Goal: Information Seeking & Learning: Check status

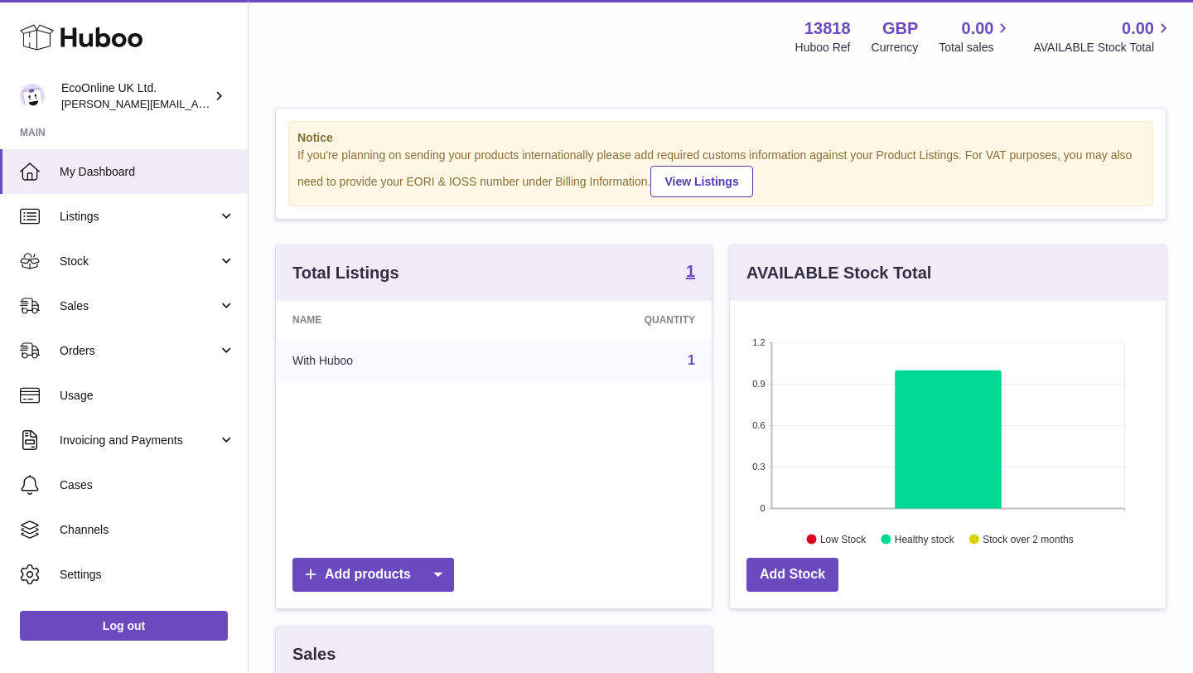
scroll to position [258, 436]
click at [135, 307] on span "Sales" at bounding box center [139, 306] width 158 height 16
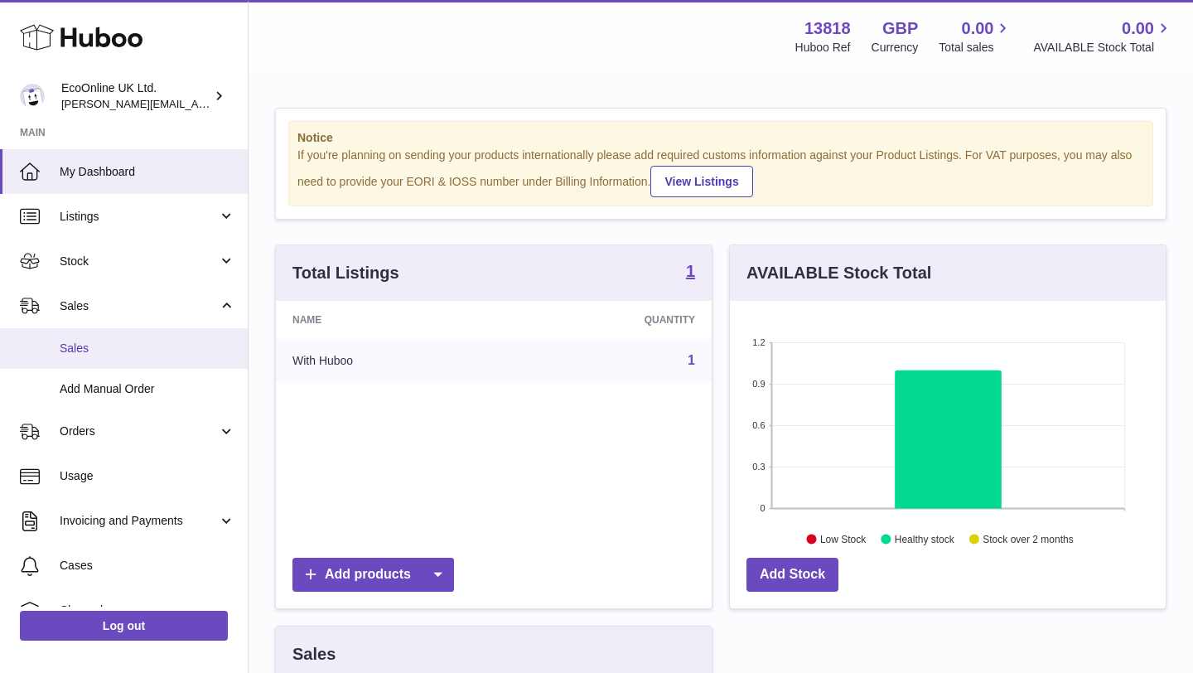
click at [128, 337] on link "Sales" at bounding box center [124, 348] width 248 height 41
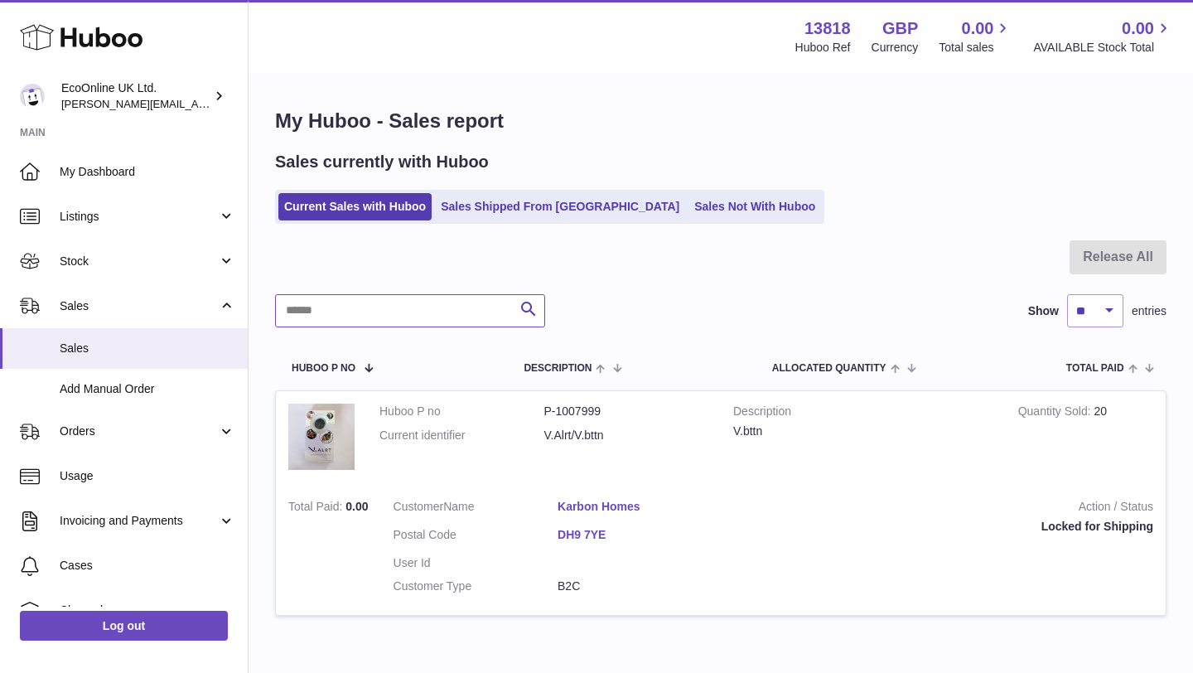
click at [414, 307] on input "text" at bounding box center [410, 310] width 270 height 33
click at [494, 213] on link "Sales Shipped From Huboo" at bounding box center [560, 206] width 250 height 27
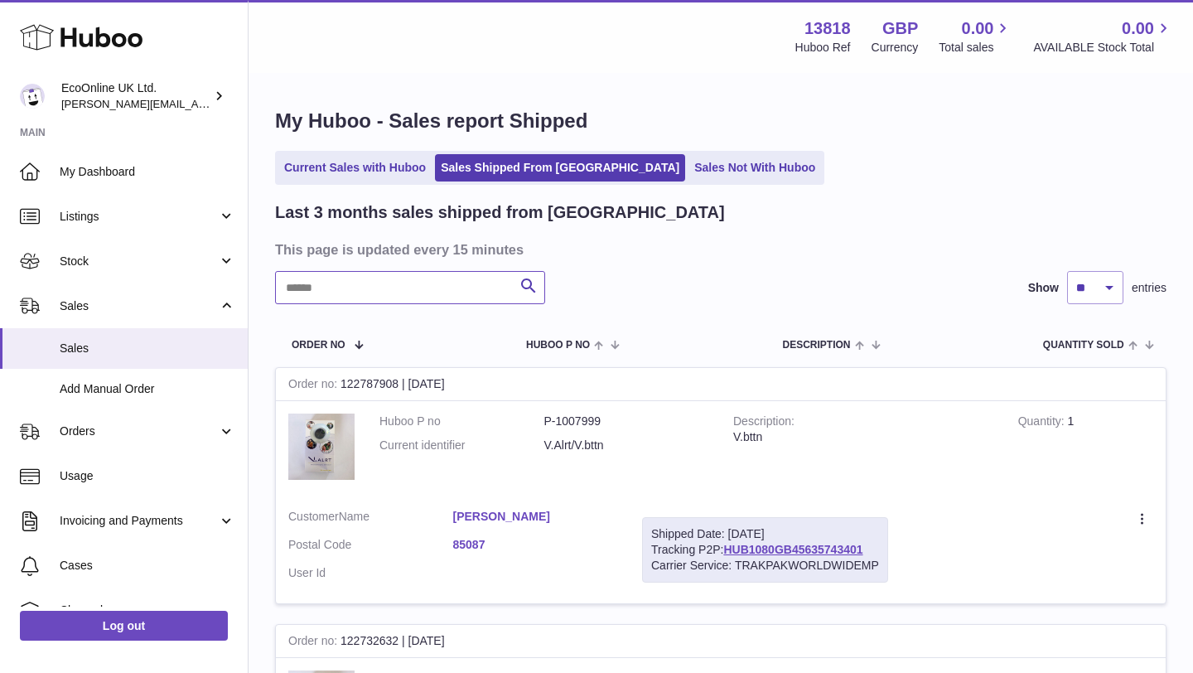
click at [399, 288] on input "text" at bounding box center [410, 287] width 270 height 33
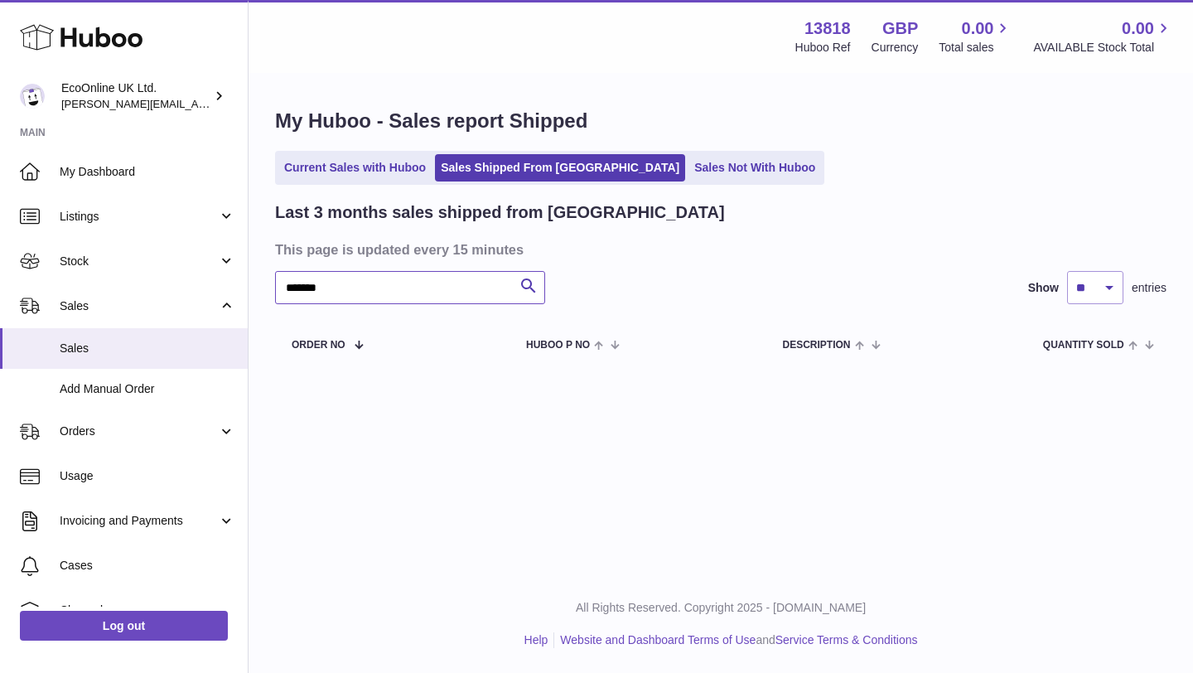
click at [399, 288] on input "*******" at bounding box center [410, 287] width 270 height 33
type input "*****"
click at [399, 288] on input "*****" at bounding box center [410, 287] width 270 height 33
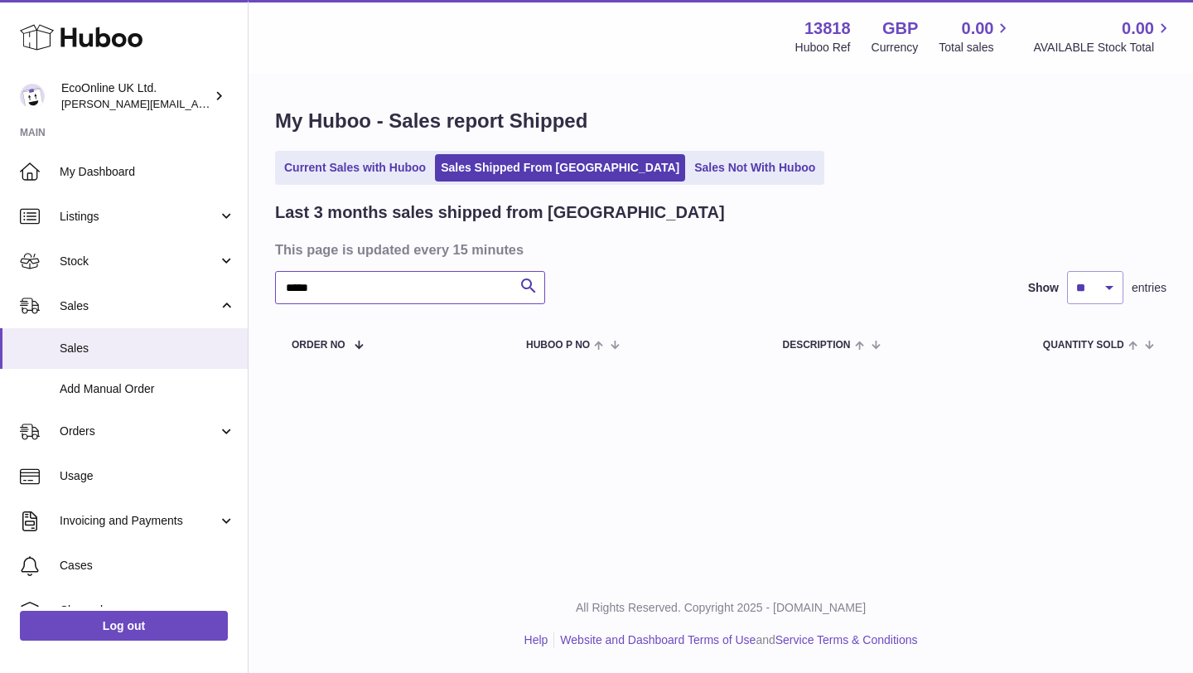
click at [399, 288] on input "*****" at bounding box center [410, 287] width 270 height 33
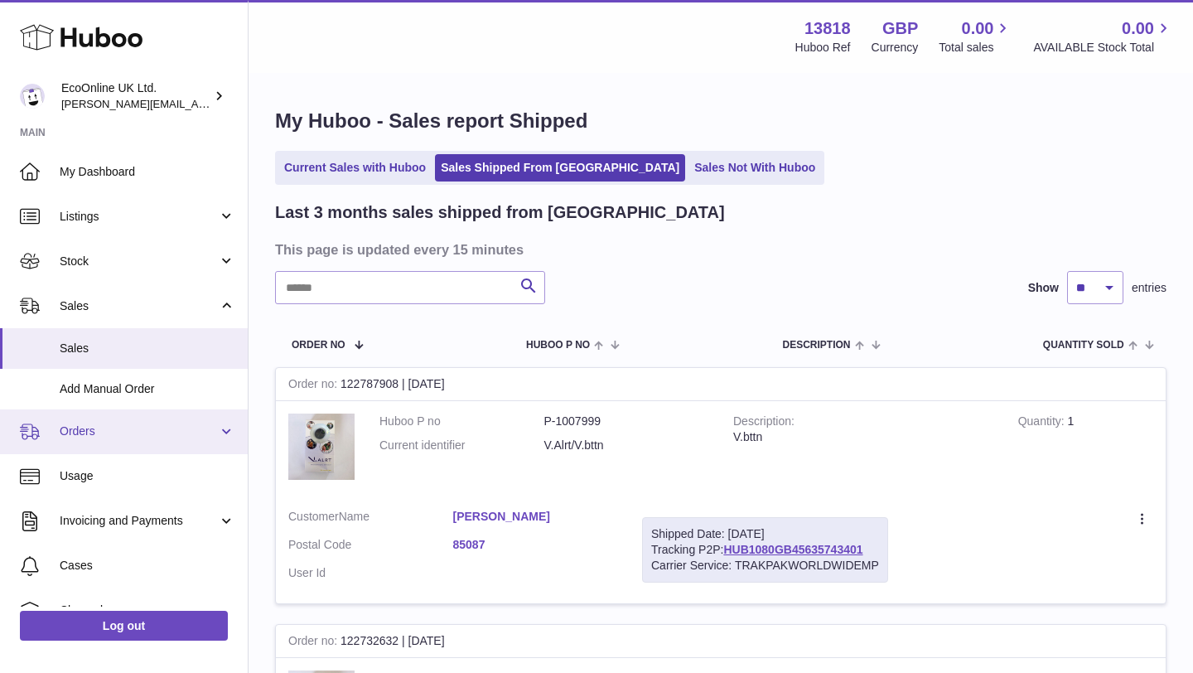
click at [119, 425] on span "Orders" at bounding box center [139, 431] width 158 height 16
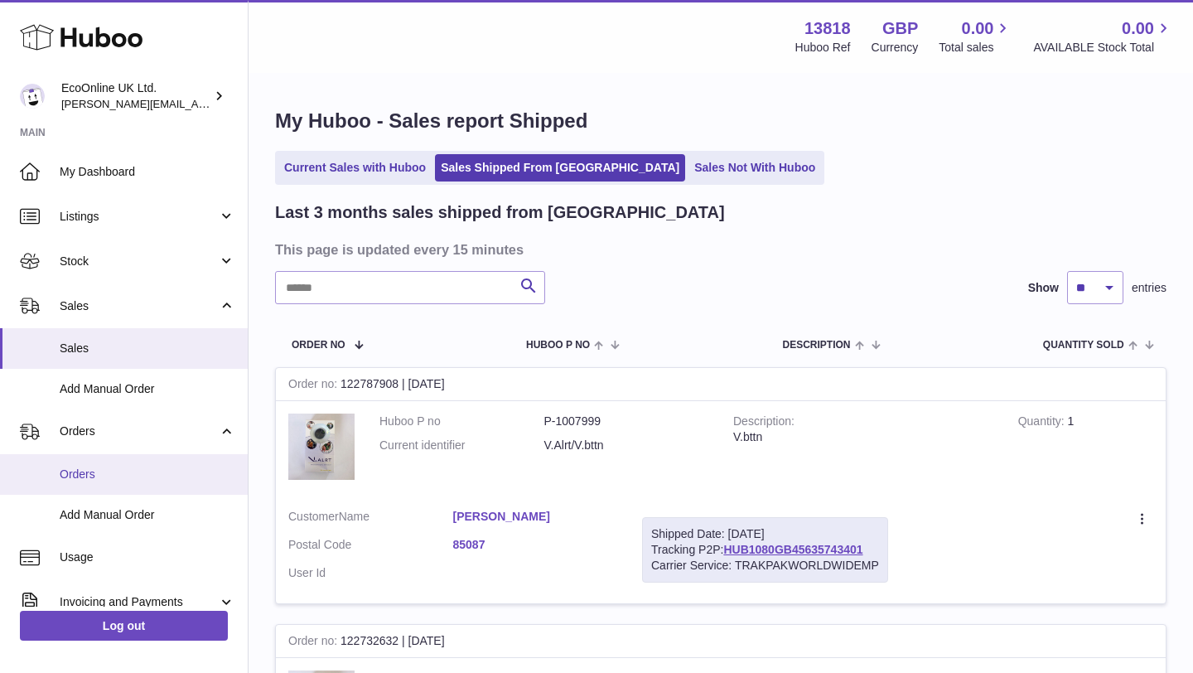
click at [118, 471] on span "Orders" at bounding box center [148, 474] width 176 height 16
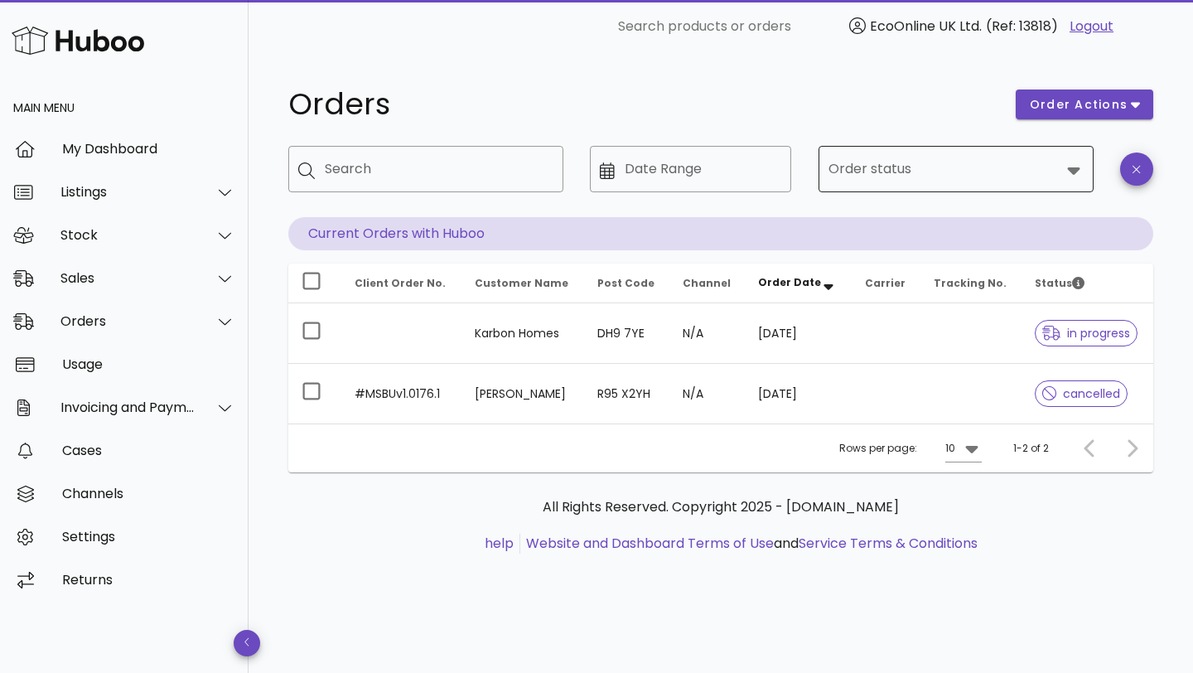
click at [877, 152] on div at bounding box center [944, 169] width 232 height 40
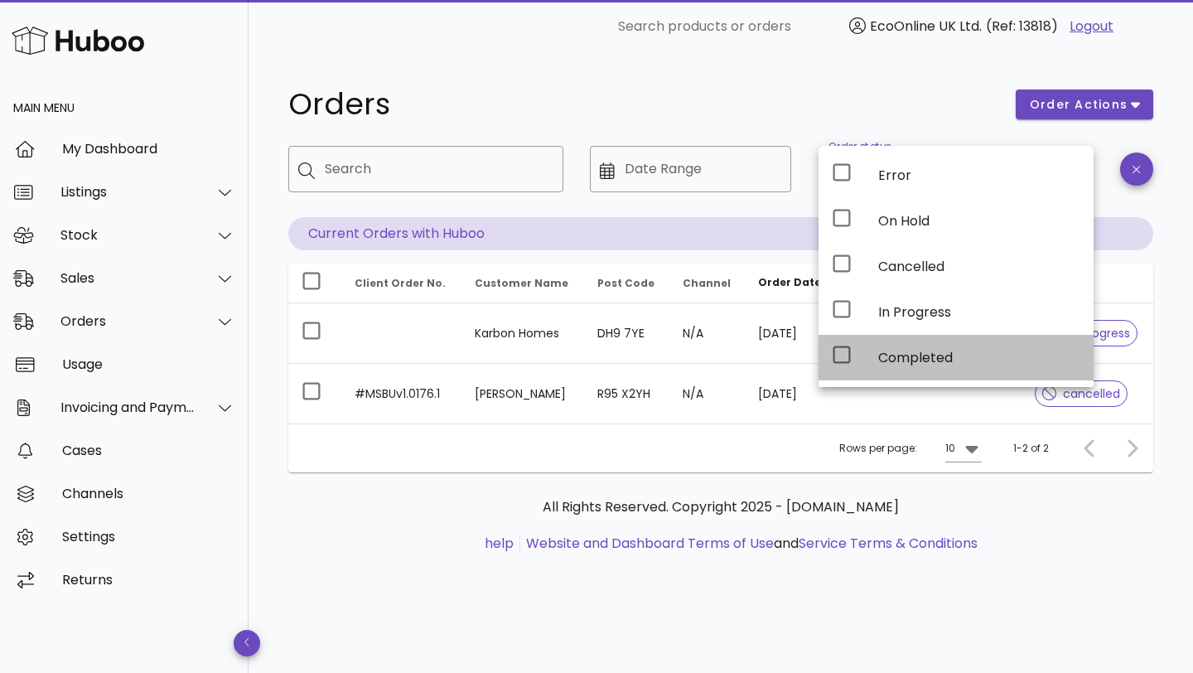
click at [899, 350] on div "Completed" at bounding box center [979, 358] width 202 height 16
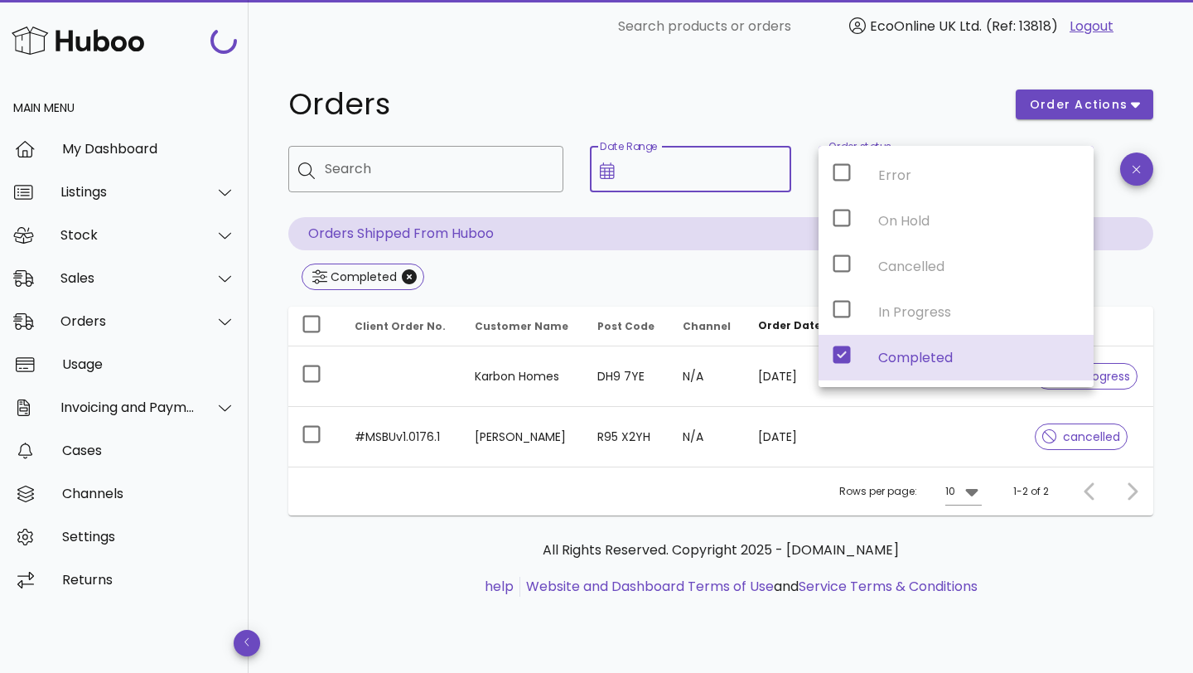
click at [680, 171] on input "Date Range" at bounding box center [703, 169] width 157 height 27
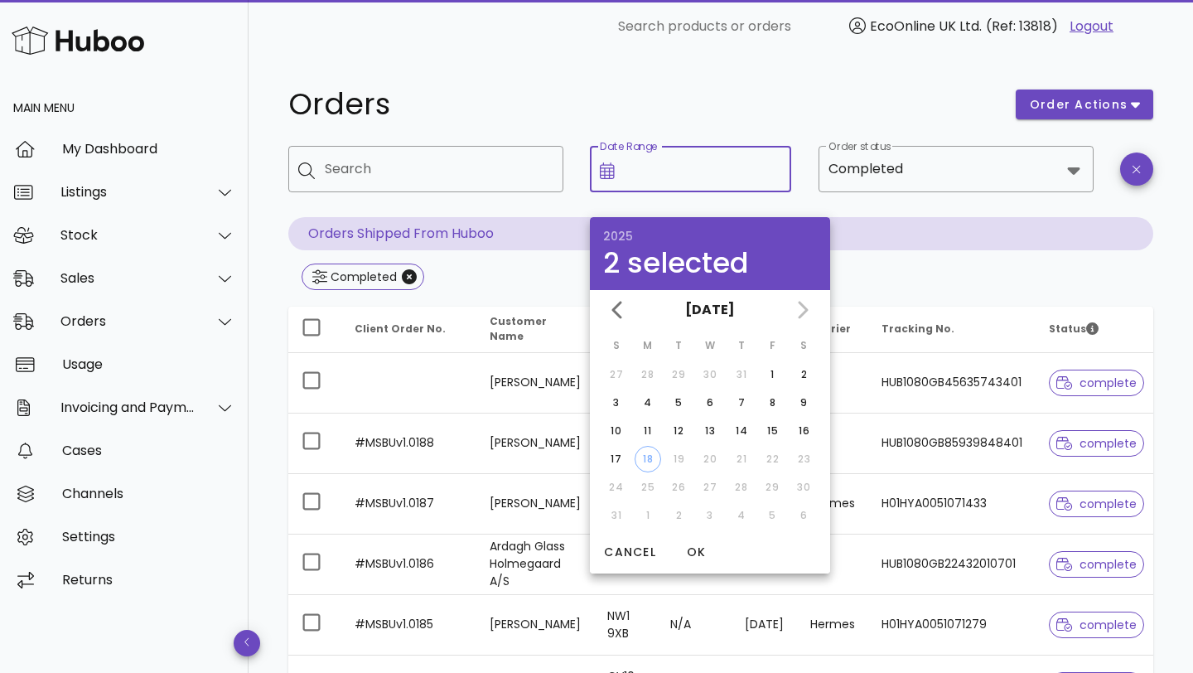
click at [681, 171] on input "Date Range" at bounding box center [703, 169] width 157 height 27
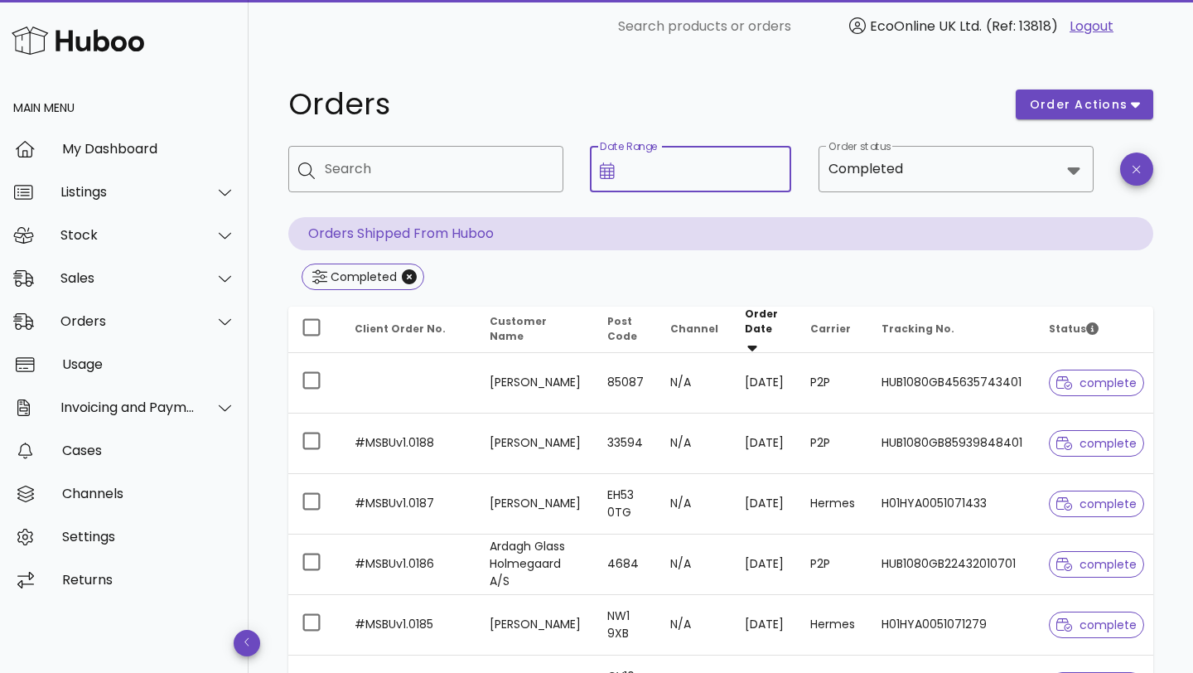
click at [681, 171] on input "Date Range" at bounding box center [703, 169] width 157 height 27
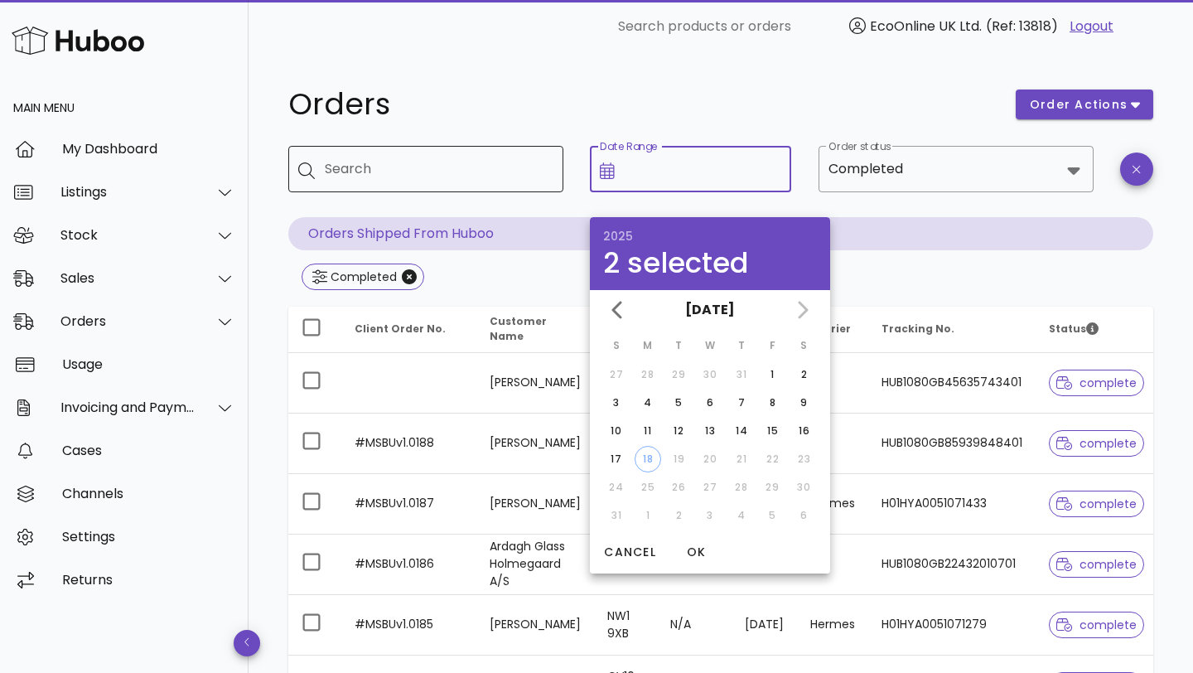
click at [506, 168] on input "Search" at bounding box center [437, 169] width 225 height 27
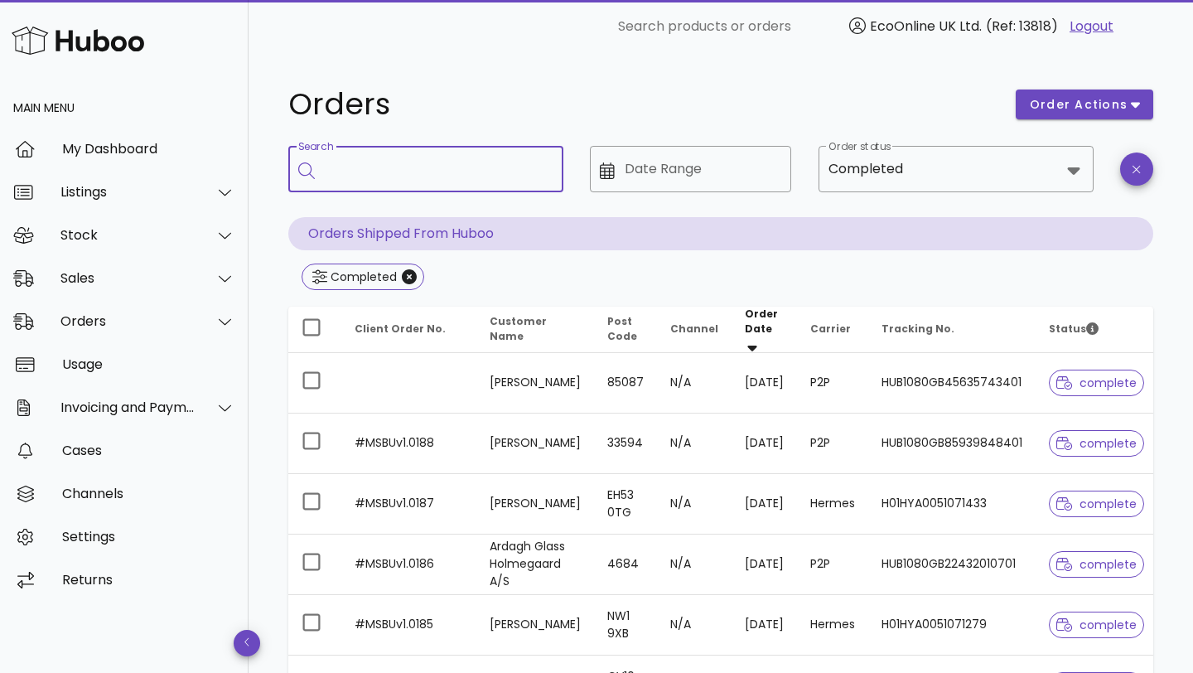
click at [440, 186] on div "Search" at bounding box center [437, 169] width 225 height 46
type input "*****"
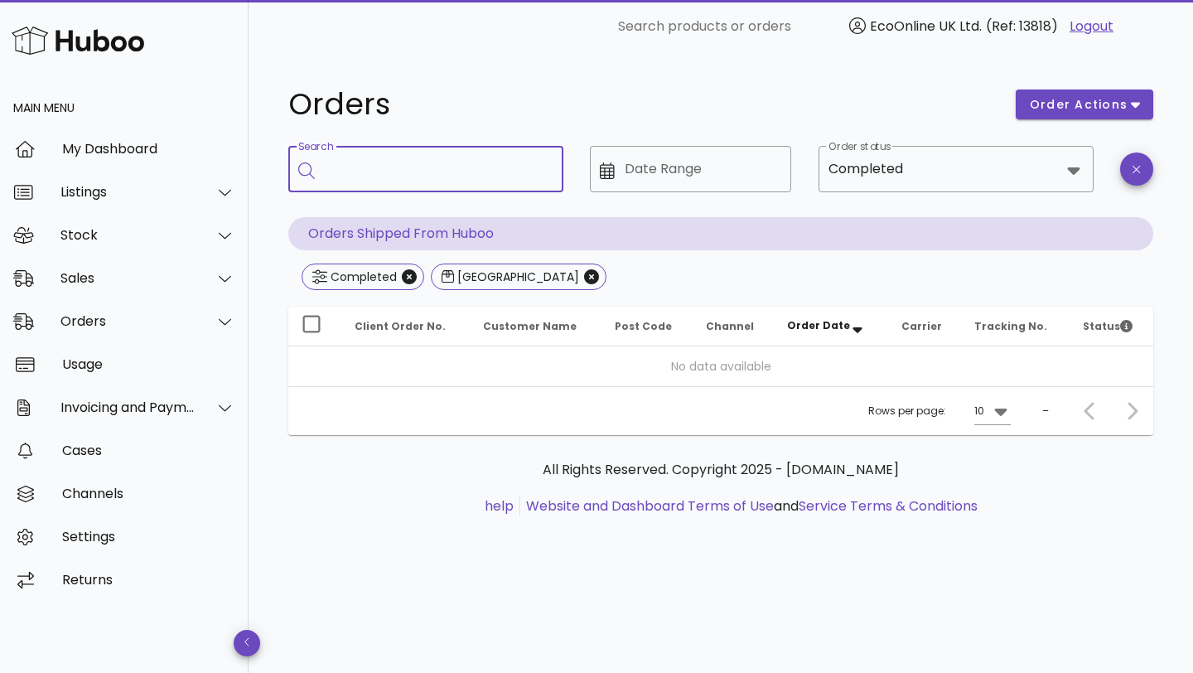
click at [434, 176] on input "Search" at bounding box center [437, 169] width 225 height 27
type input "*"
click at [584, 278] on icon "Close" at bounding box center [591, 276] width 15 height 15
click at [445, 162] on input "Search" at bounding box center [437, 169] width 225 height 27
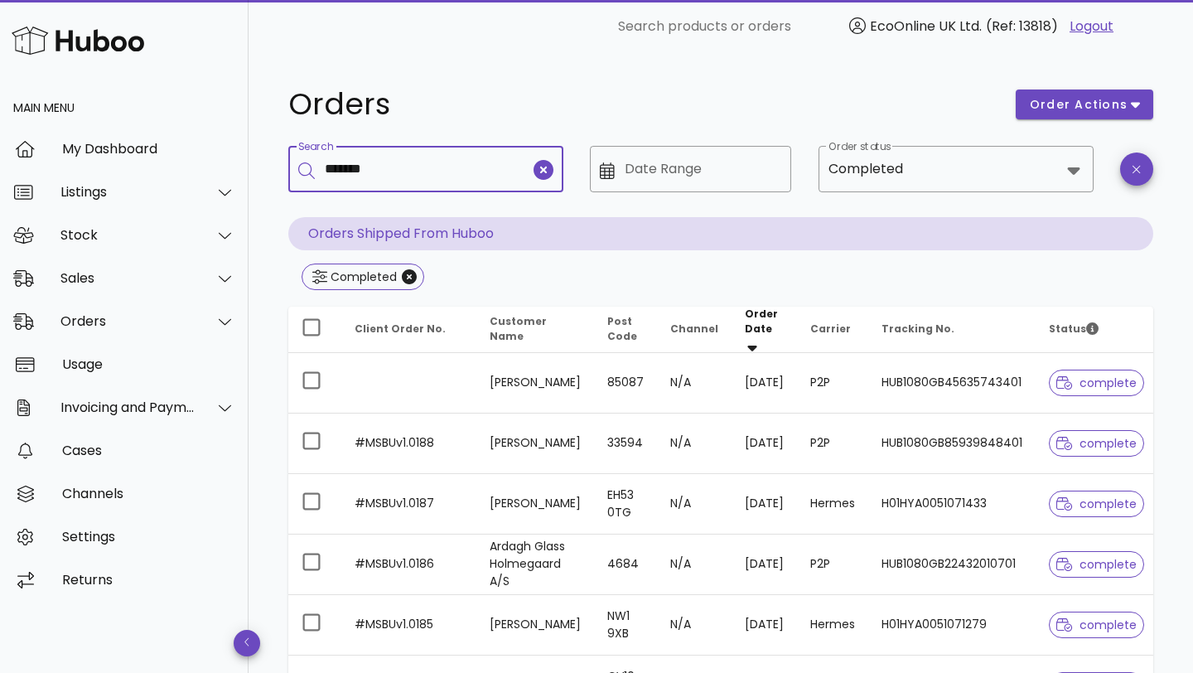
type input "*******"
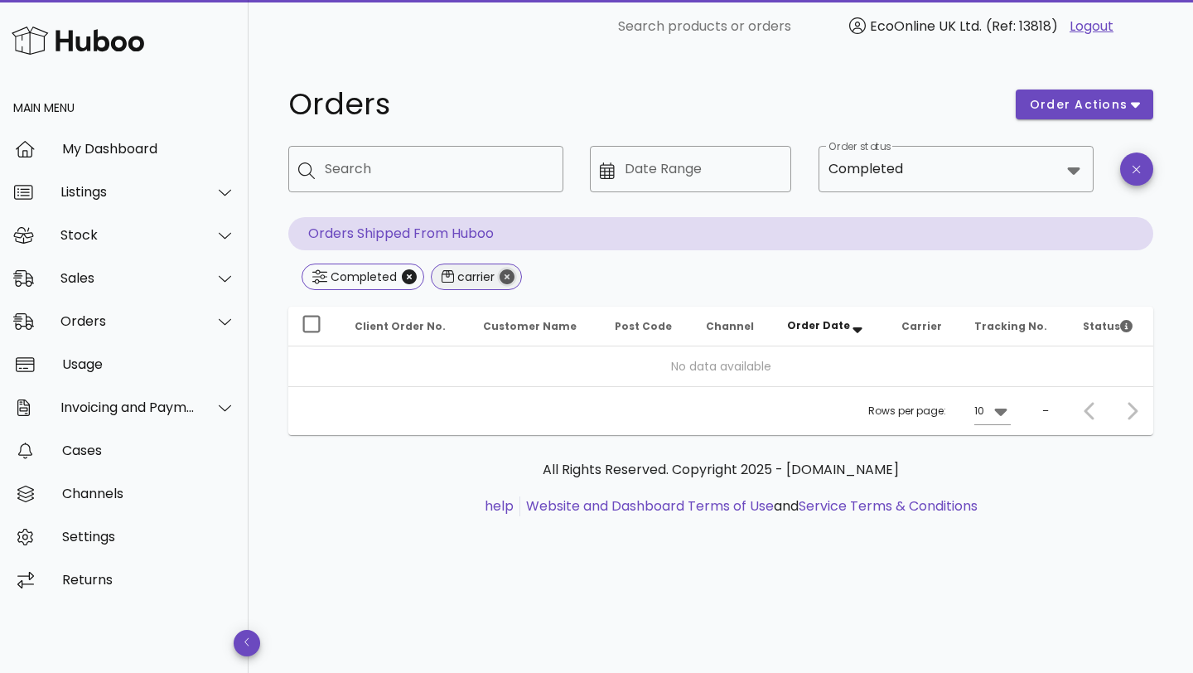
click at [509, 273] on icon "Close" at bounding box center [507, 276] width 15 height 15
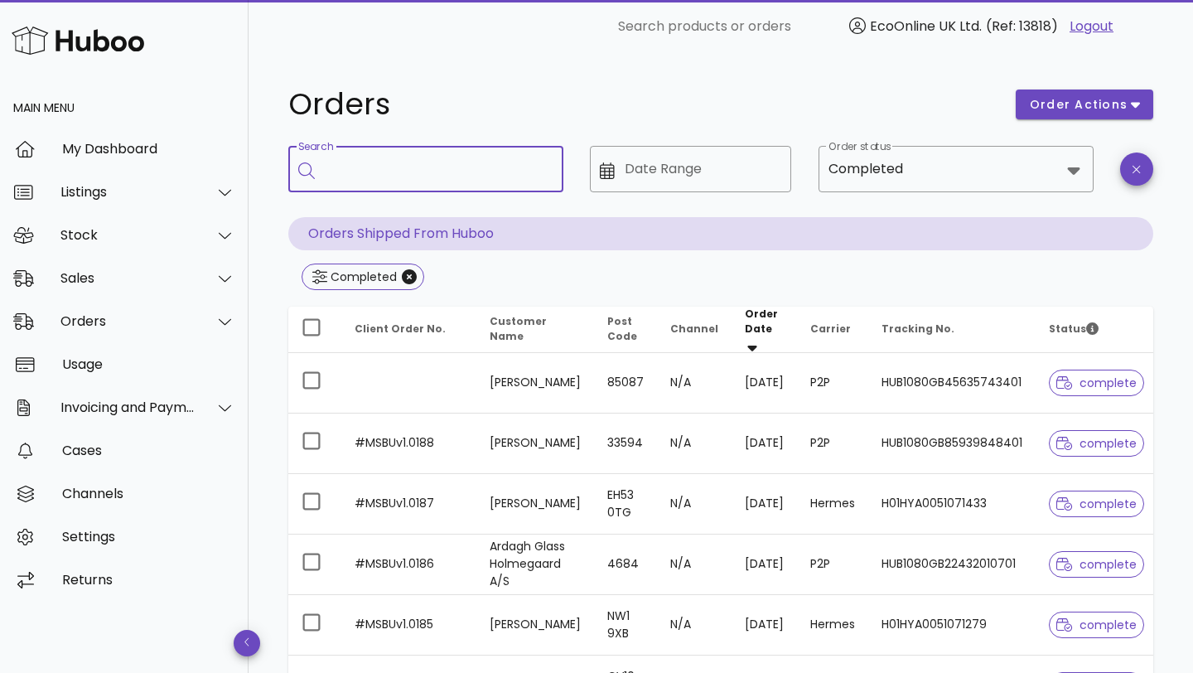
click at [437, 157] on input "Search" at bounding box center [437, 169] width 225 height 27
type input "**********"
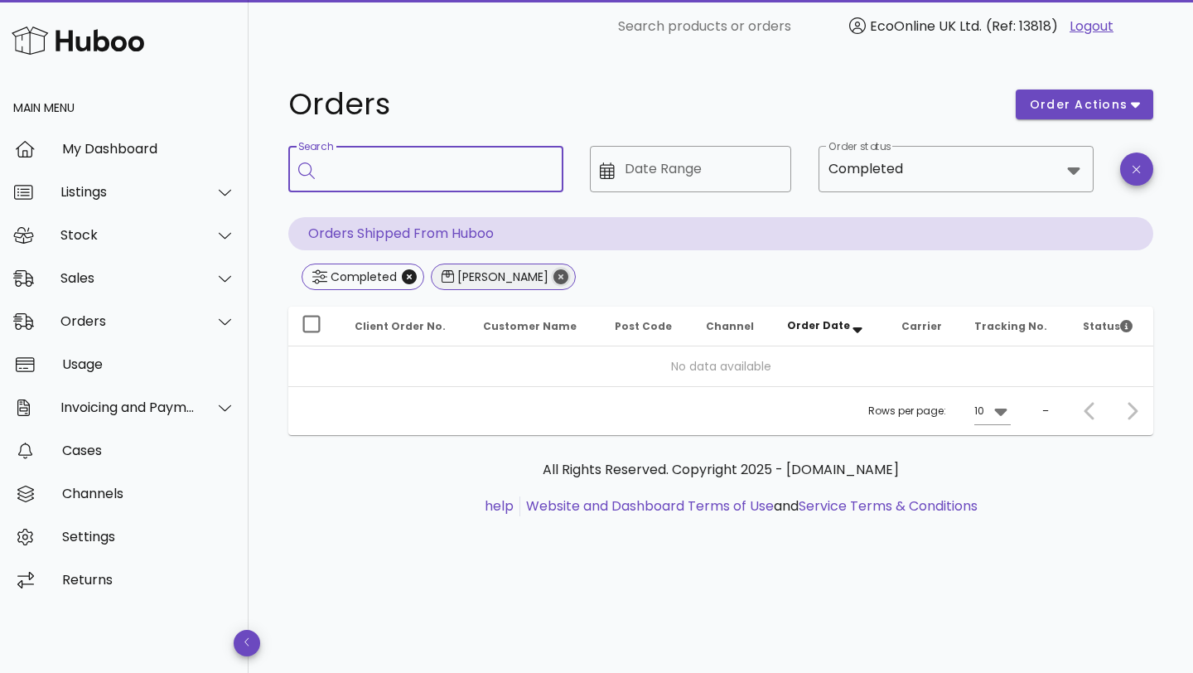
click at [553, 274] on icon "Close" at bounding box center [560, 276] width 15 height 15
click at [449, 177] on input "Search" at bounding box center [437, 169] width 225 height 27
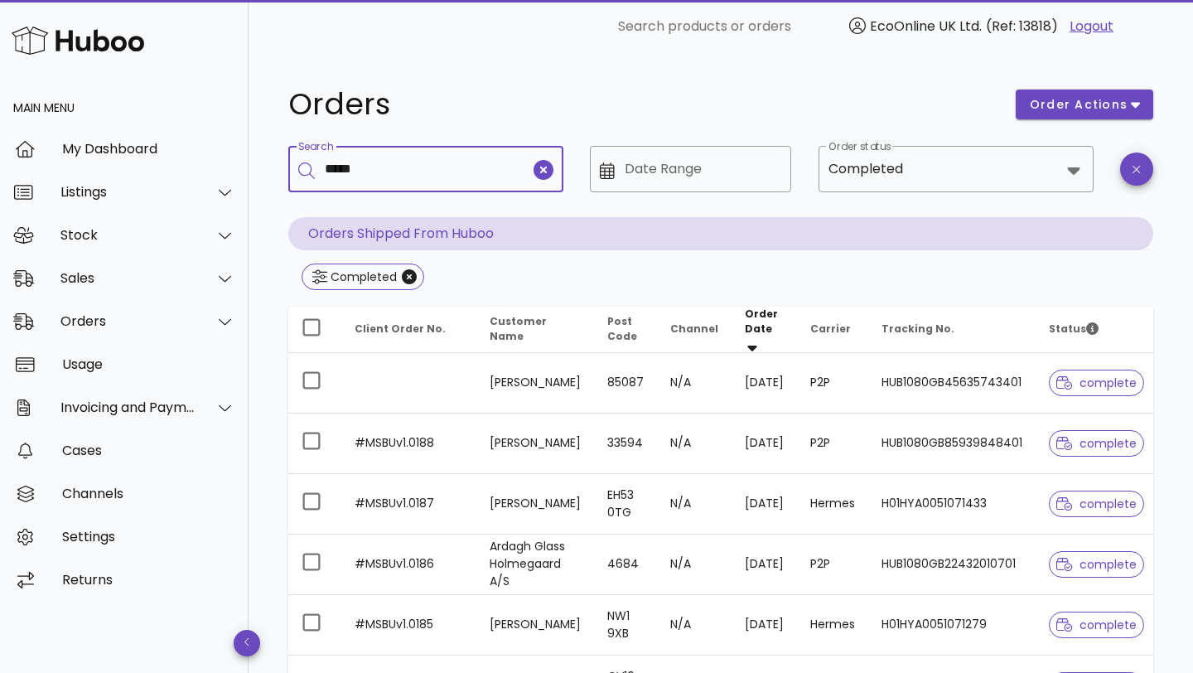
type input "*****"
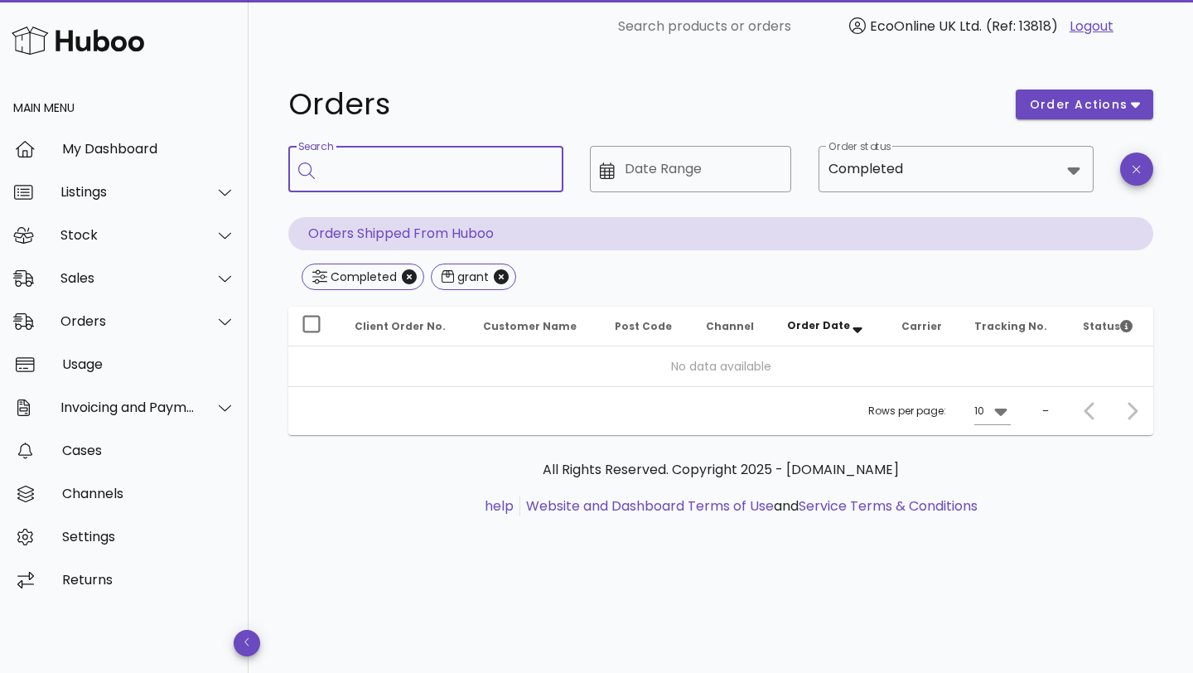
click at [449, 177] on input "Search" at bounding box center [437, 169] width 225 height 27
click at [503, 275] on icon "Close" at bounding box center [501, 276] width 15 height 15
click at [466, 178] on input "Search" at bounding box center [437, 169] width 225 height 27
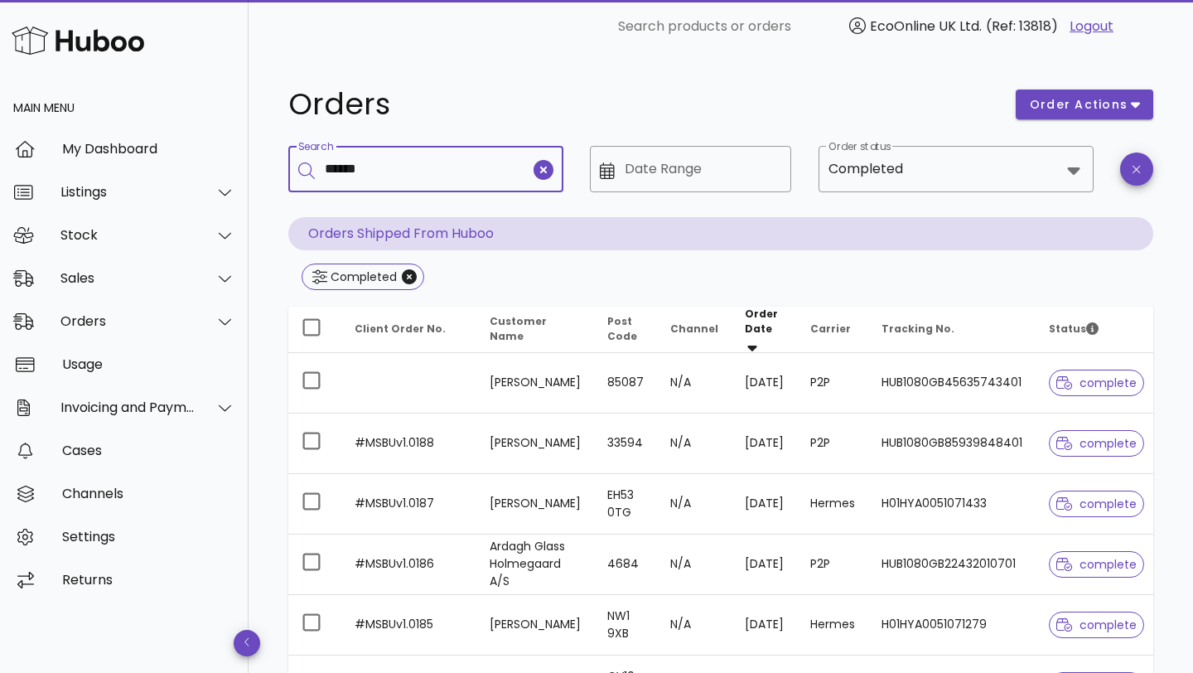
type input "******"
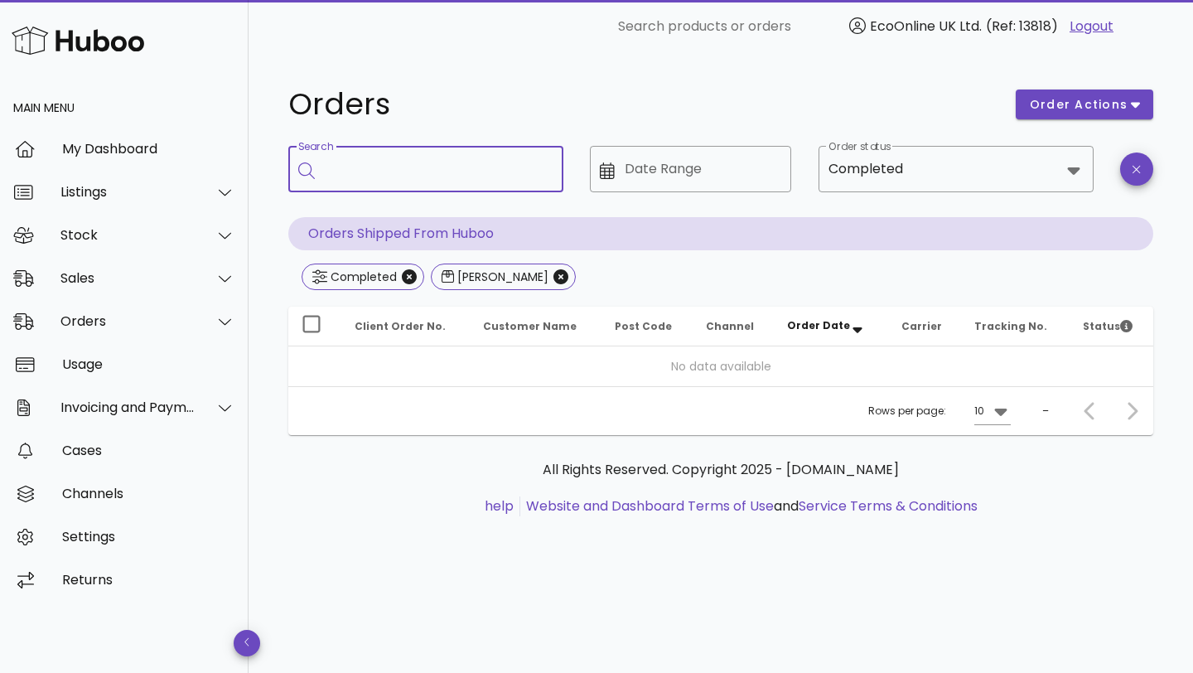
click at [466, 180] on input "Search" at bounding box center [437, 169] width 225 height 27
click at [404, 278] on icon "Close" at bounding box center [409, 276] width 15 height 15
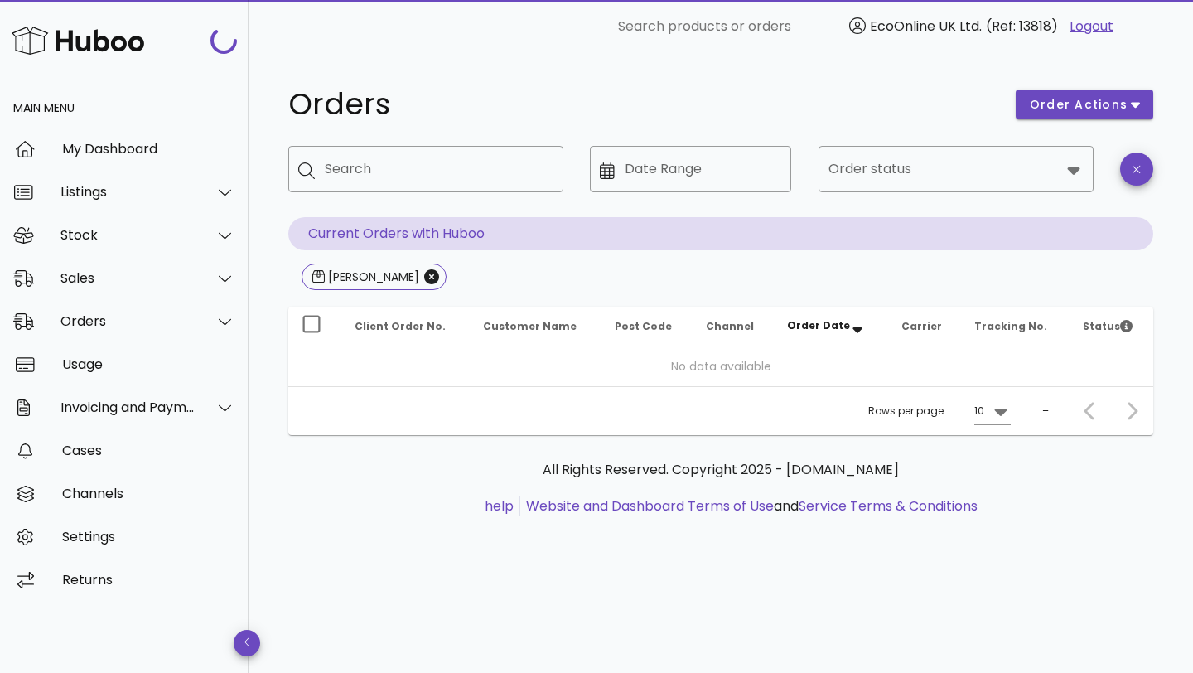
click at [404, 278] on div "flavio" at bounding box center [720, 278] width 865 height 30
click at [424, 277] on icon "Close" at bounding box center [431, 276] width 15 height 15
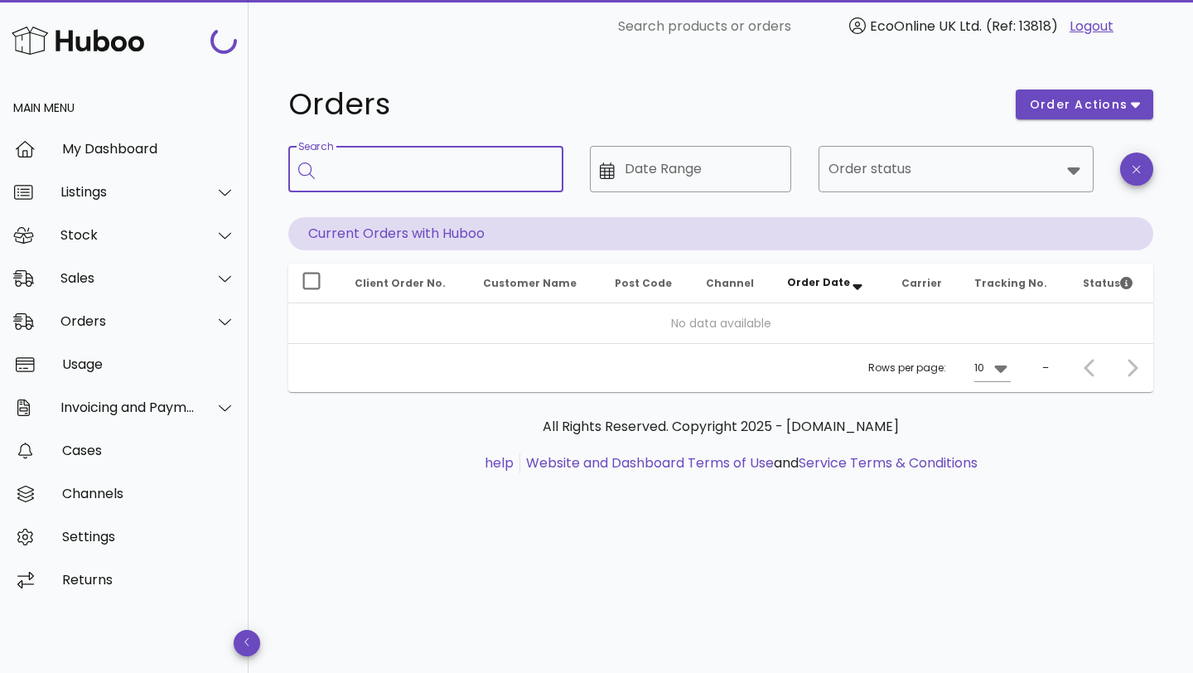
click at [382, 174] on input "Search" at bounding box center [437, 169] width 225 height 27
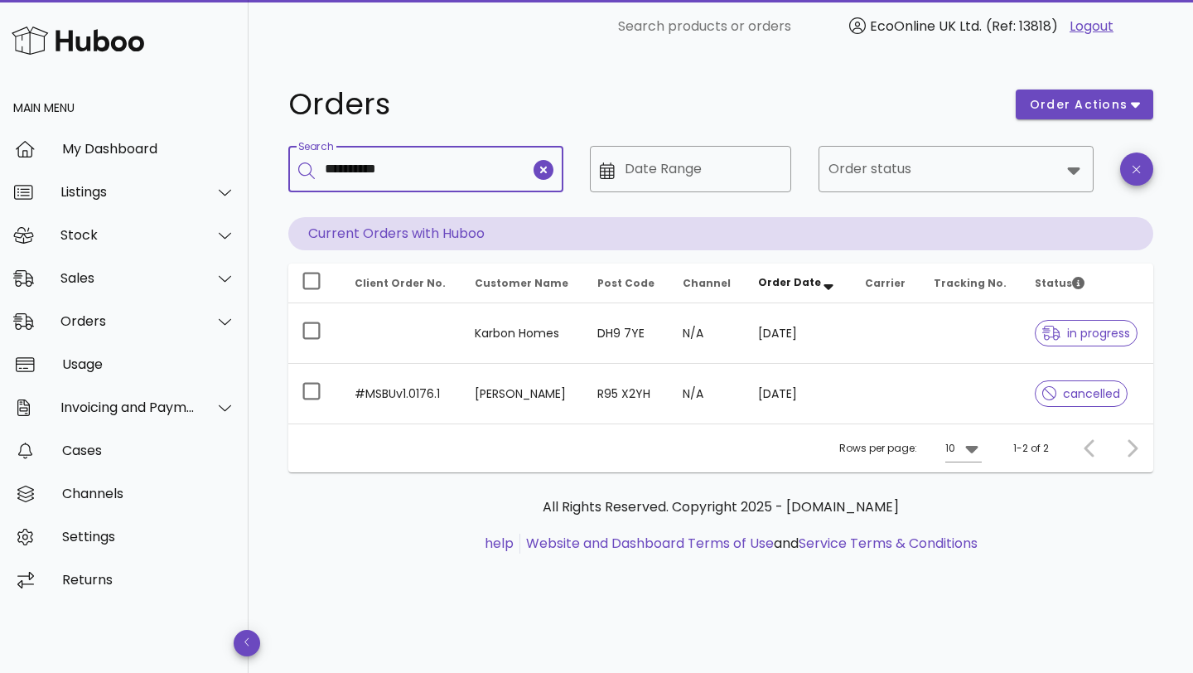
type input "**********"
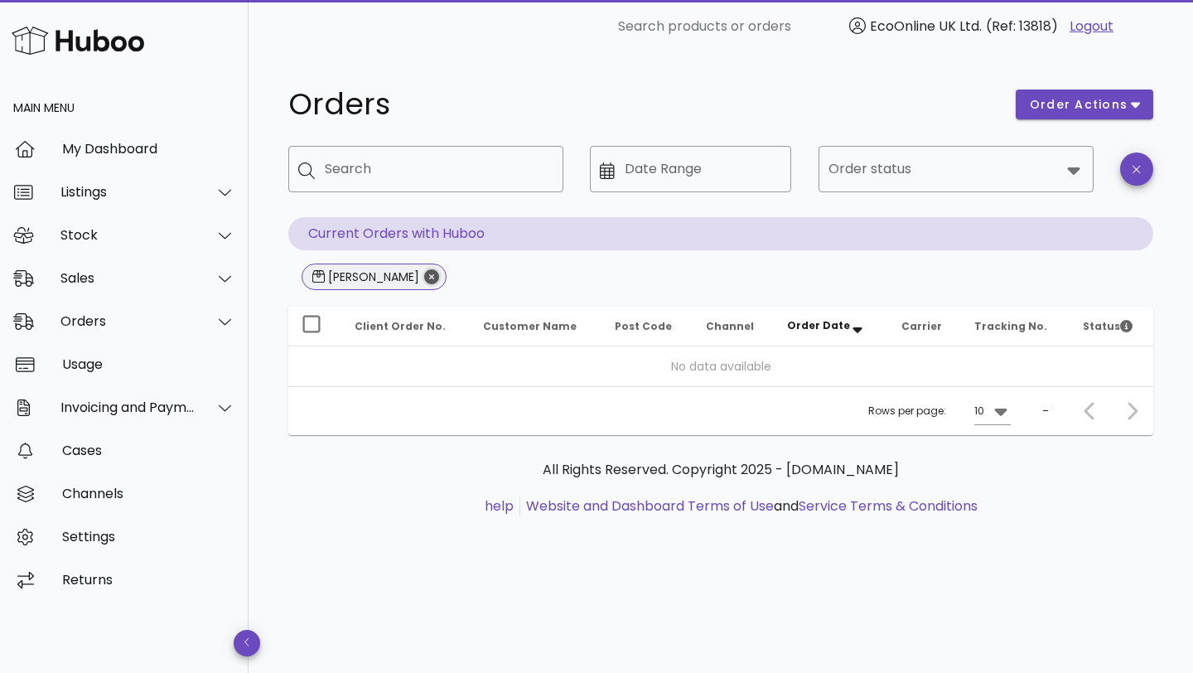
click at [424, 278] on icon "Close" at bounding box center [431, 276] width 15 height 15
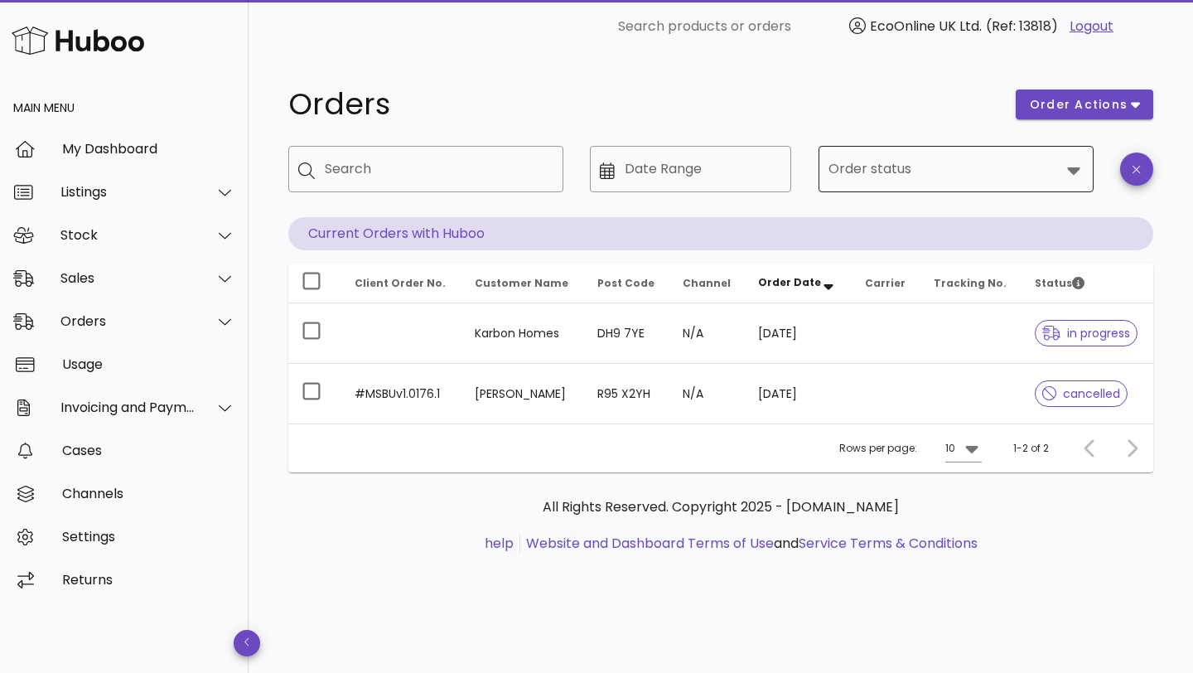
click at [867, 176] on input "Order status" at bounding box center [944, 169] width 232 height 27
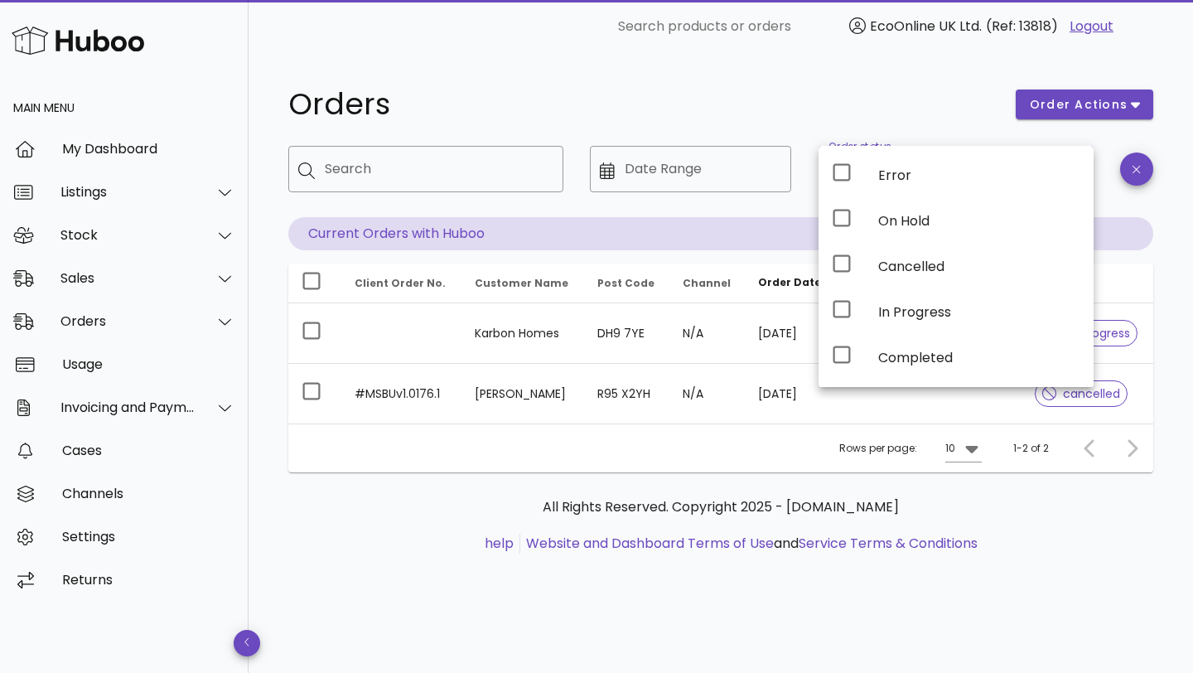
click at [815, 94] on h1 "Orders" at bounding box center [641, 104] width 707 height 30
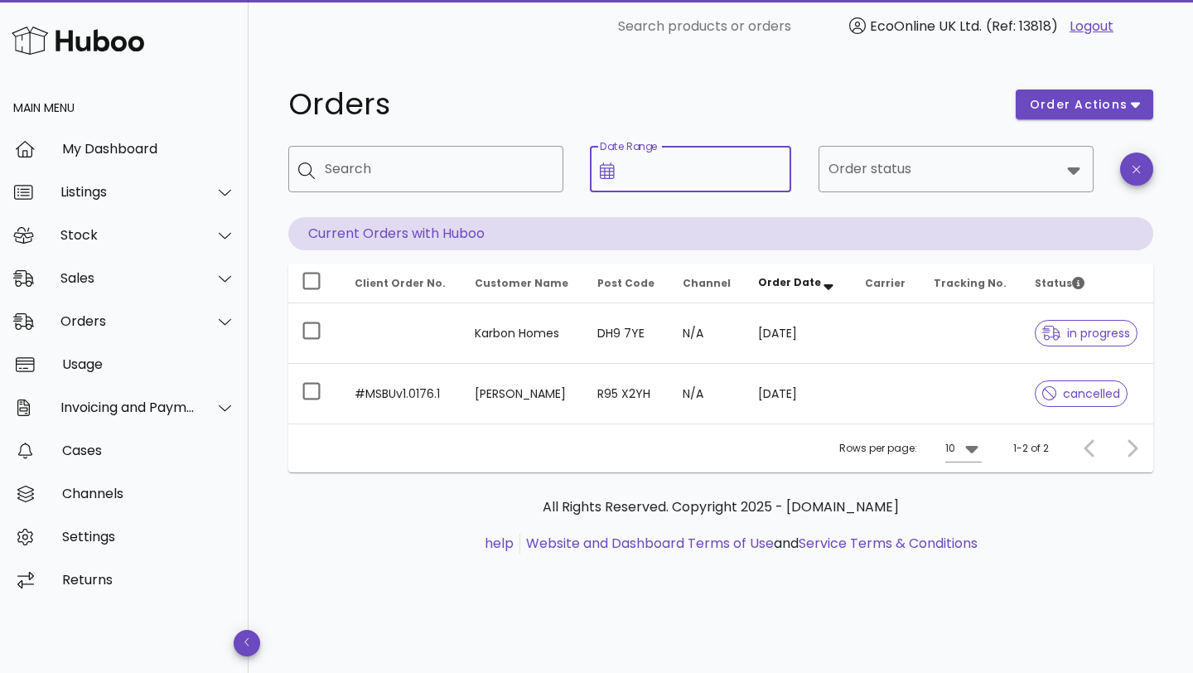
click at [625, 176] on input "Date Range" at bounding box center [703, 169] width 157 height 27
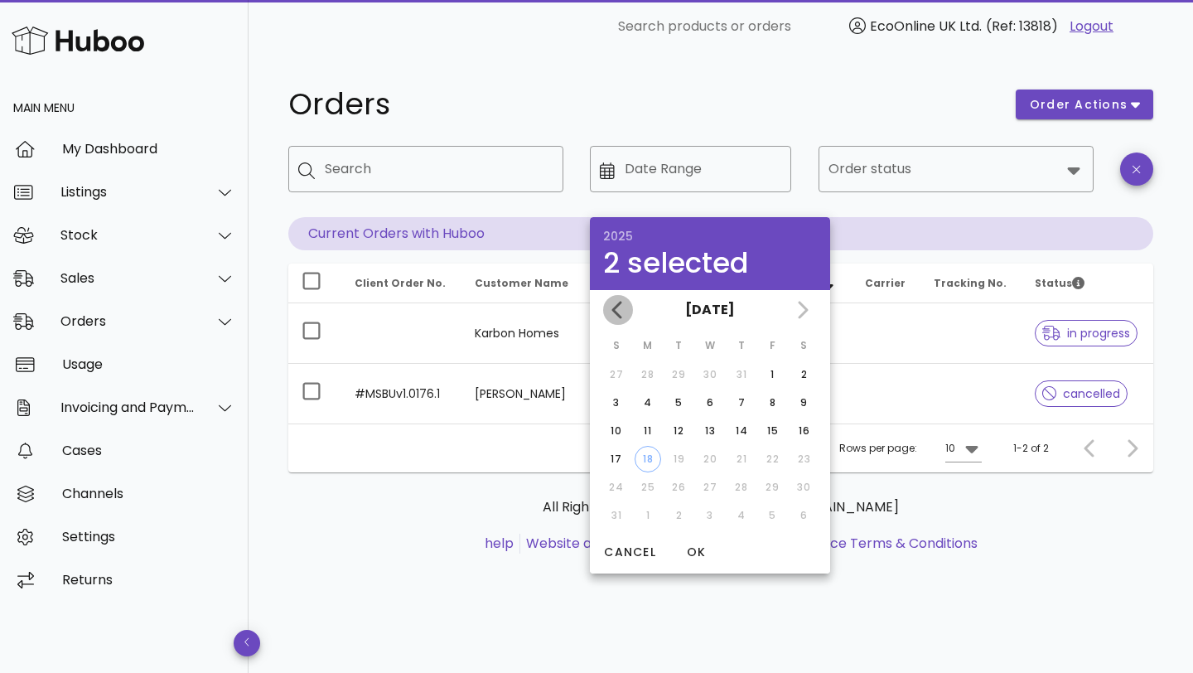
click at [613, 302] on icon "Previous month" at bounding box center [618, 310] width 20 height 20
click at [766, 432] on div "18" at bounding box center [772, 430] width 27 height 15
click at [893, 114] on h1 "Orders" at bounding box center [641, 104] width 707 height 30
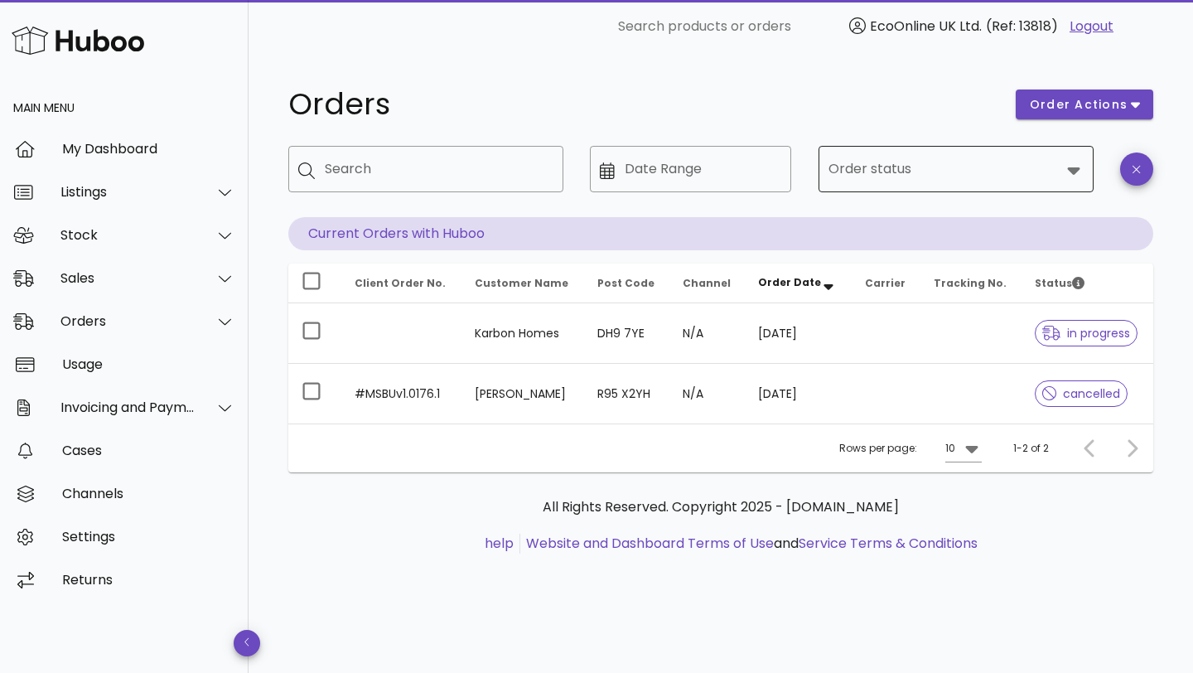
click at [899, 148] on div "Order status" at bounding box center [955, 169] width 255 height 46
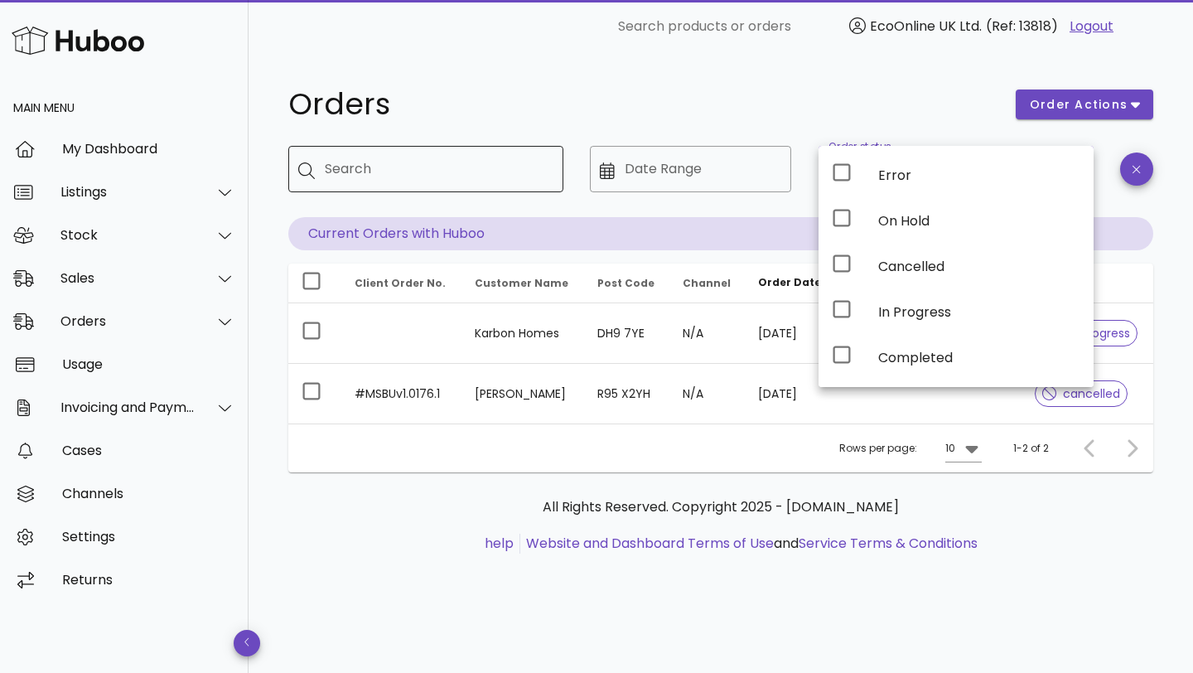
click at [504, 162] on input "Search" at bounding box center [437, 169] width 225 height 27
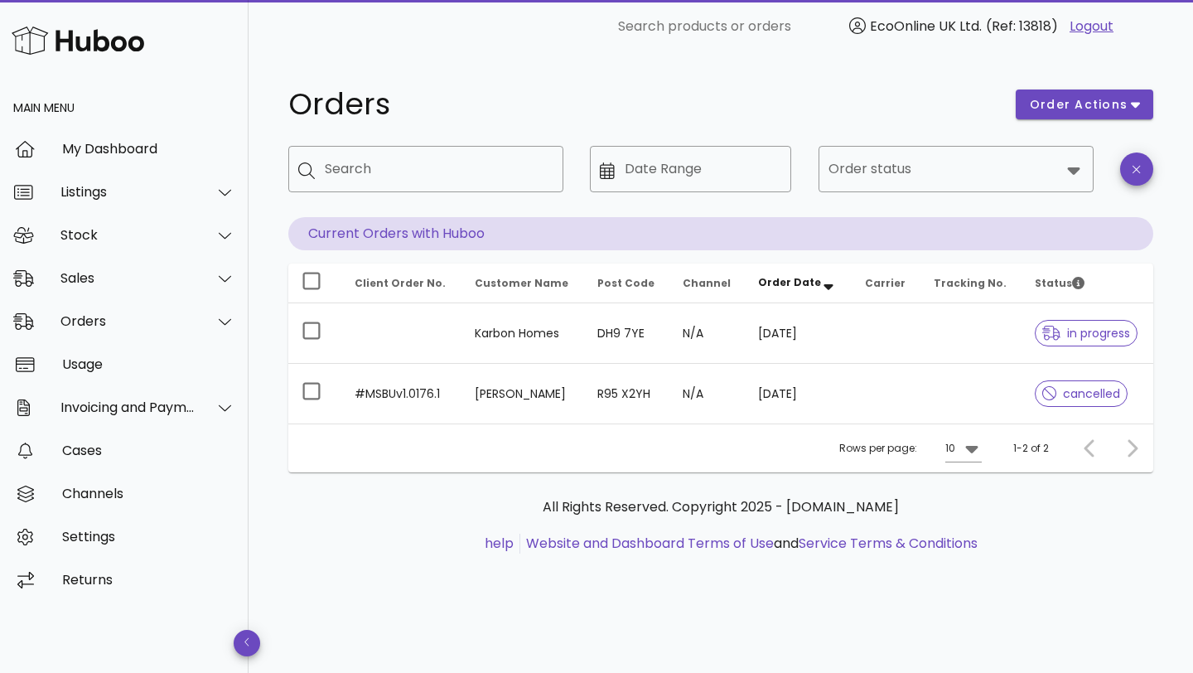
click at [566, 111] on h1 "Orders" at bounding box center [641, 104] width 707 height 30
click at [672, 164] on input "Date Range" at bounding box center [703, 169] width 157 height 27
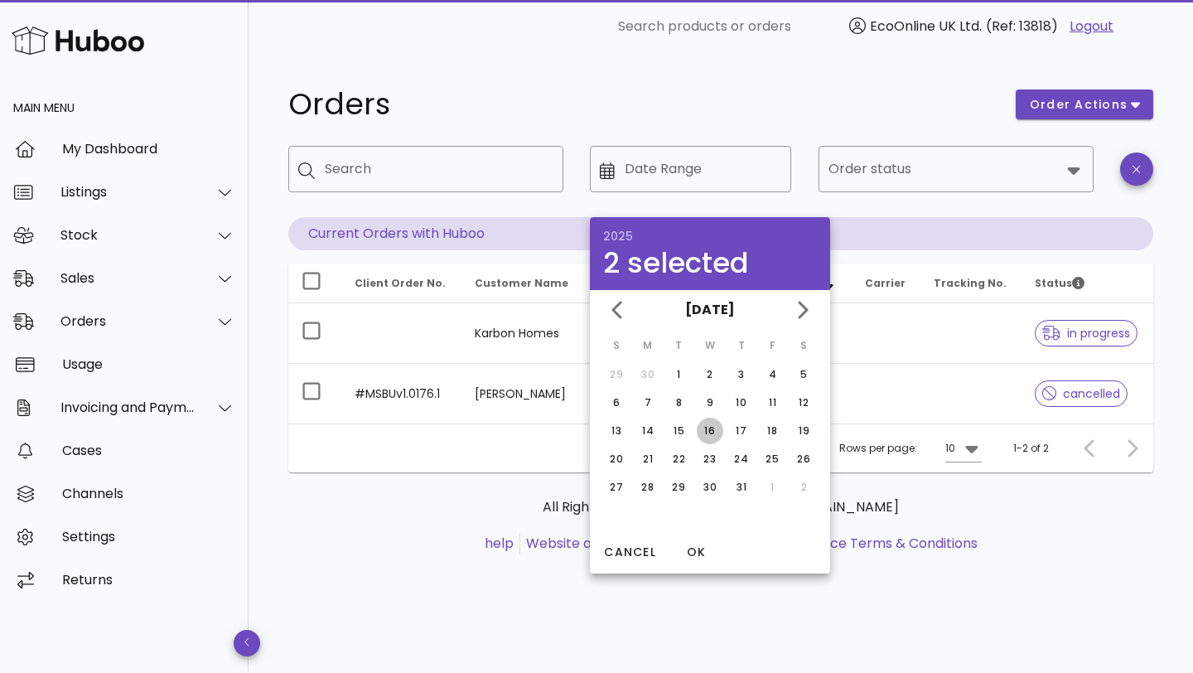
click at [715, 430] on div "16" at bounding box center [710, 430] width 27 height 15
click at [678, 432] on div "15" at bounding box center [678, 430] width 27 height 15
type input "**********"
click at [738, 437] on div "17" at bounding box center [741, 430] width 27 height 15
click at [677, 430] on div "15" at bounding box center [678, 430] width 27 height 15
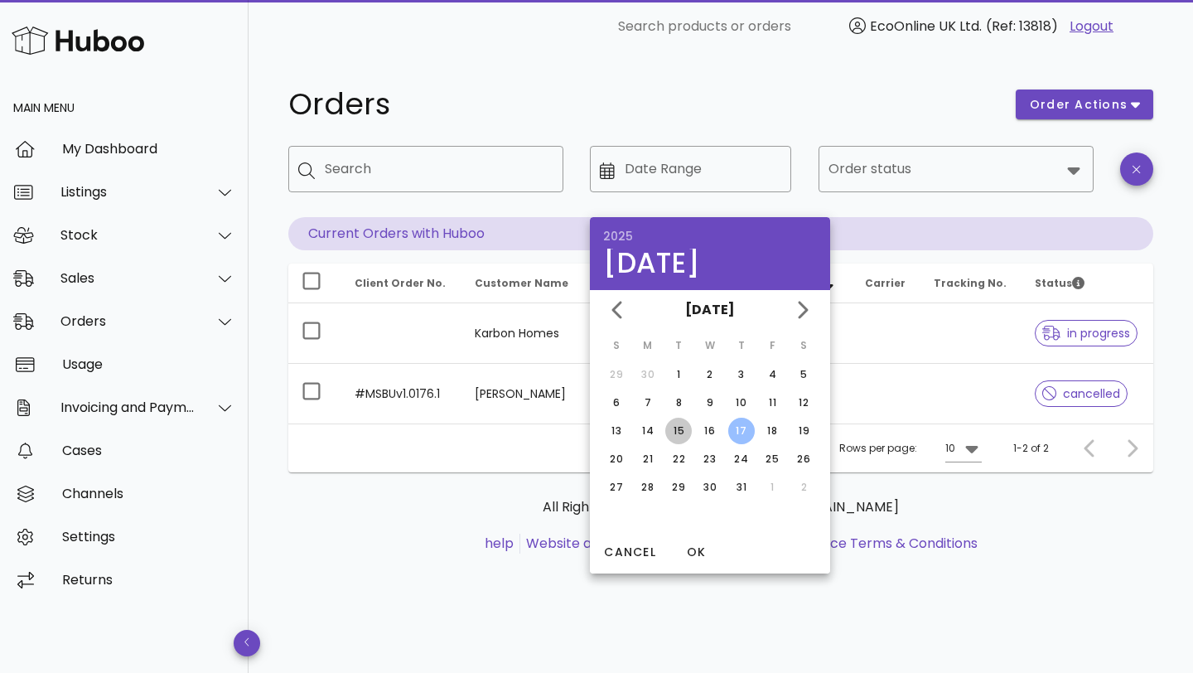
type input "**********"
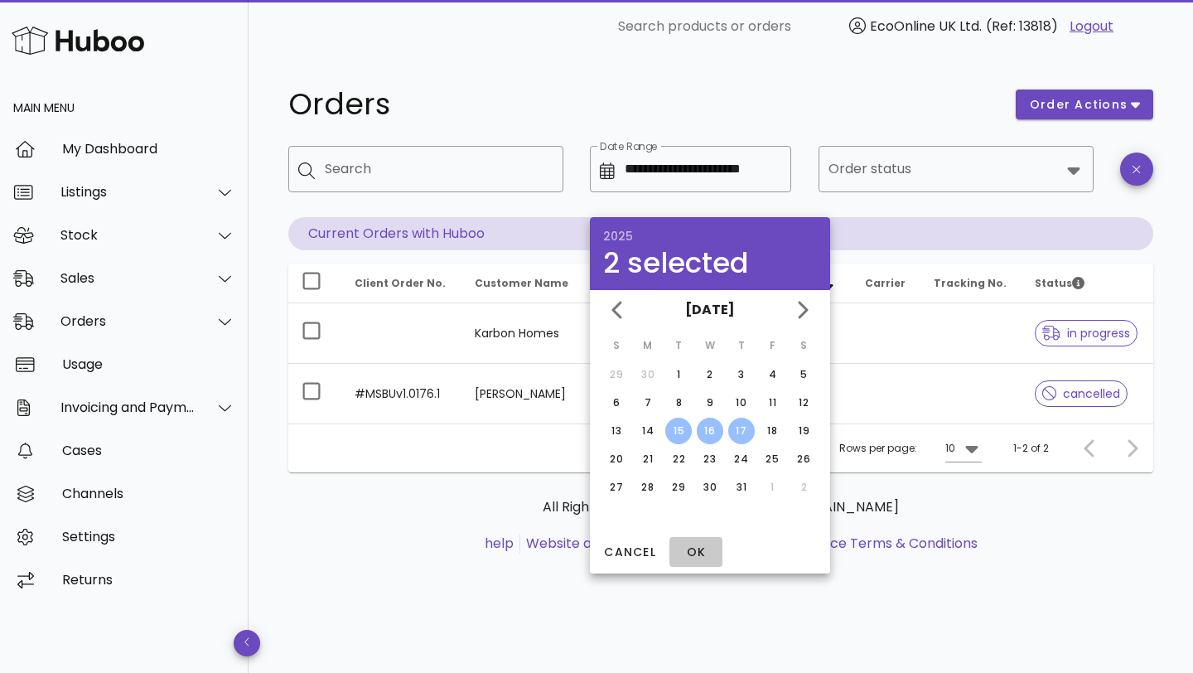
click at [691, 556] on span "OK" at bounding box center [696, 551] width 40 height 17
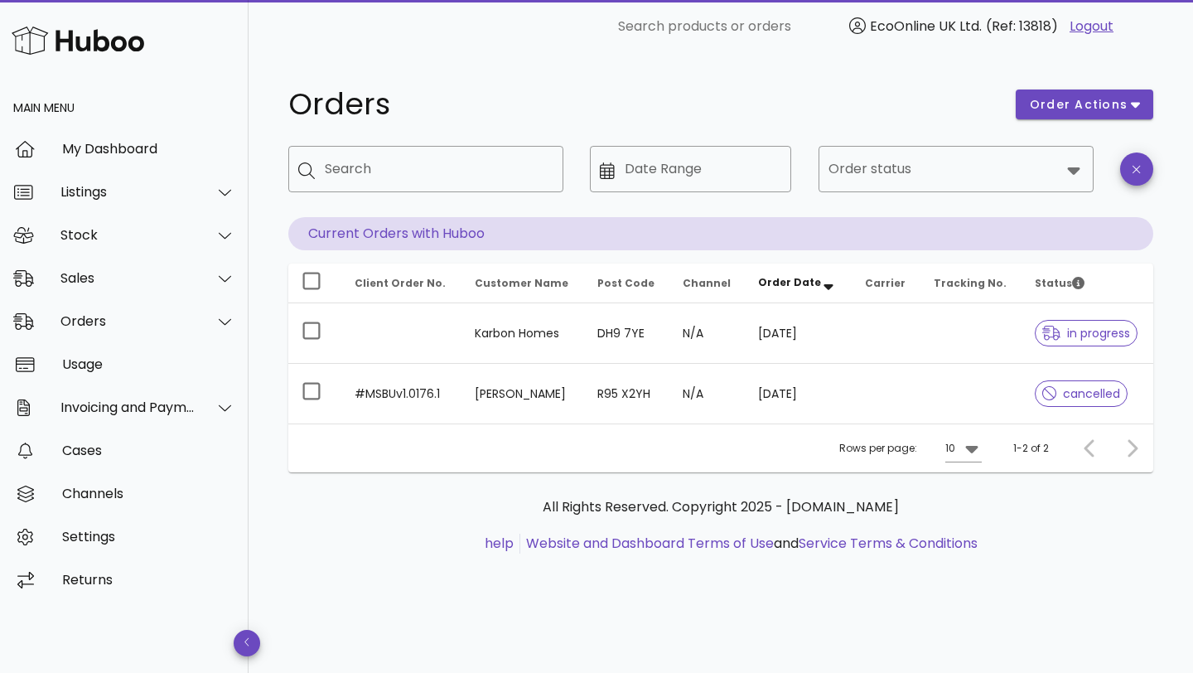
type input "**********"
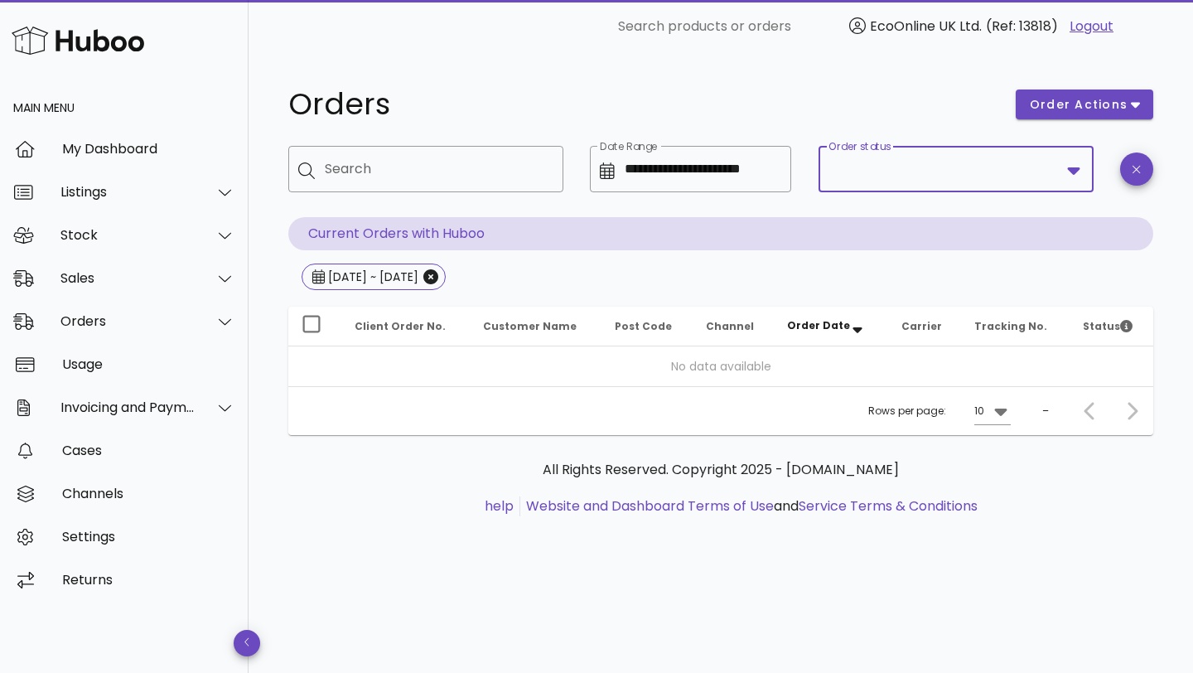
click at [863, 177] on input "Order status" at bounding box center [944, 169] width 232 height 27
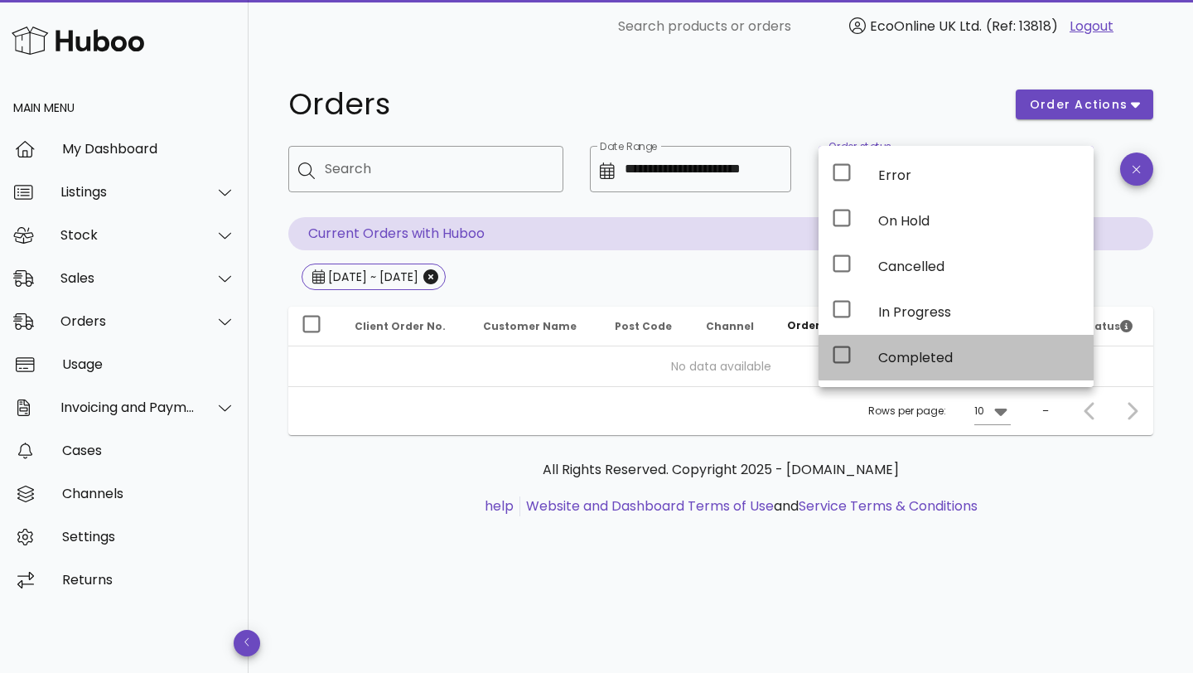
click at [891, 356] on div "Completed" at bounding box center [979, 358] width 202 height 16
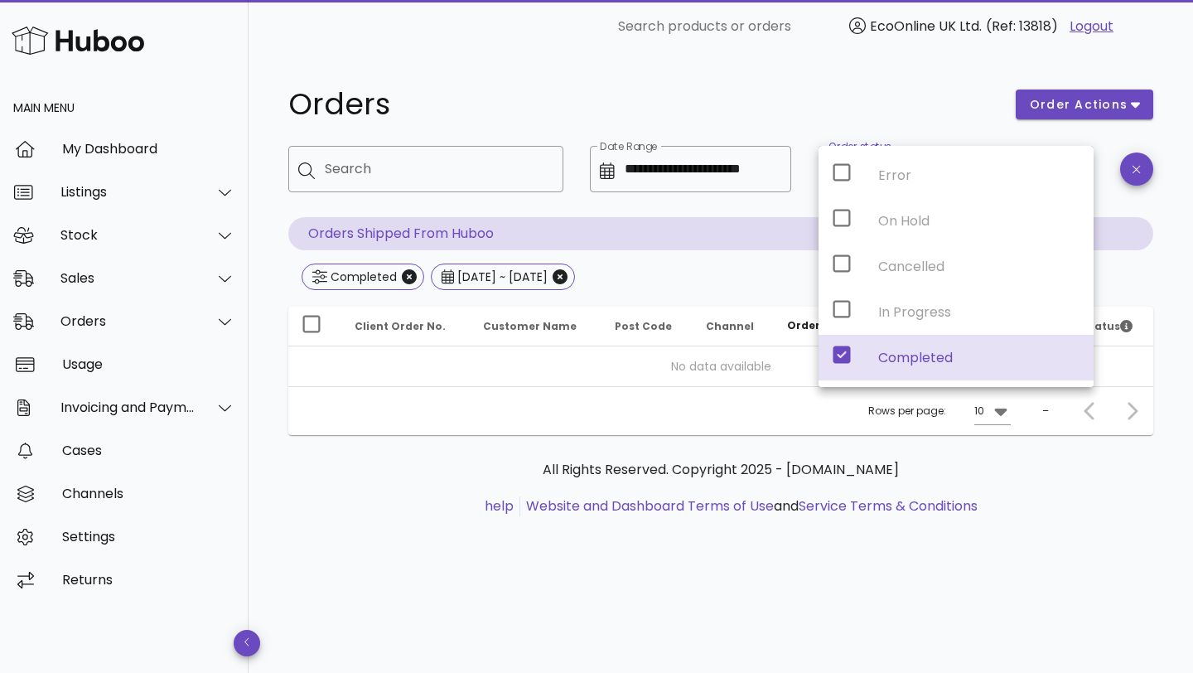
click at [730, 247] on p "Orders Shipped From Huboo" at bounding box center [720, 233] width 865 height 33
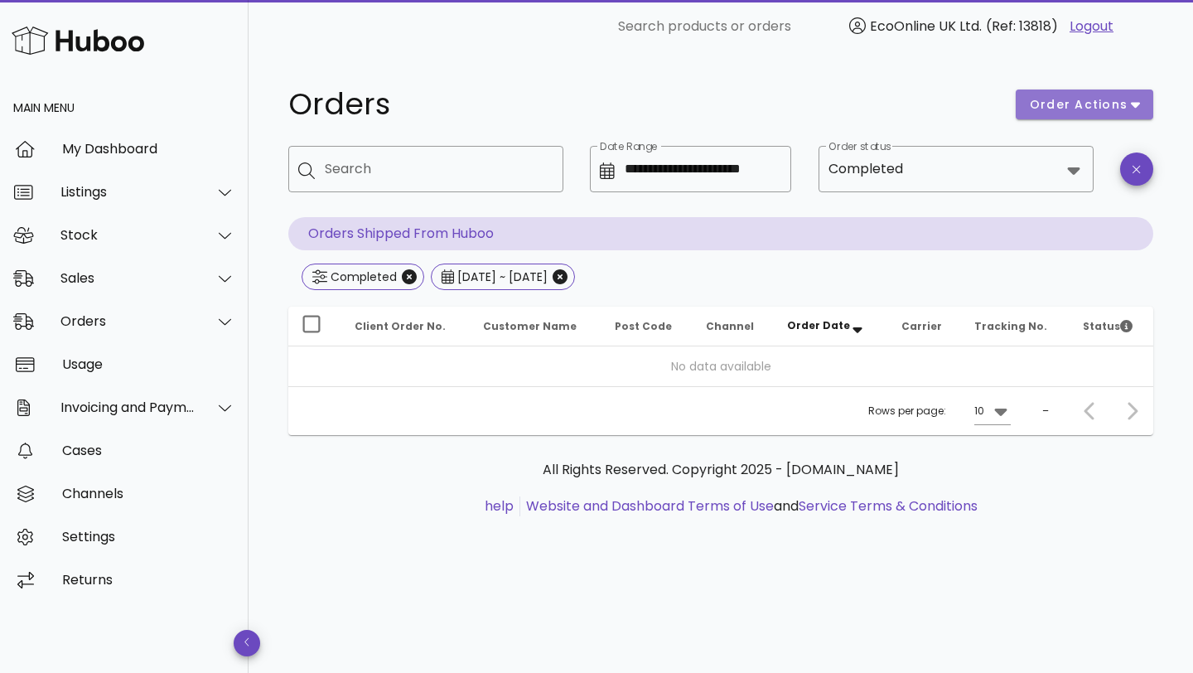
click at [1089, 90] on button "order actions" at bounding box center [1085, 104] width 138 height 30
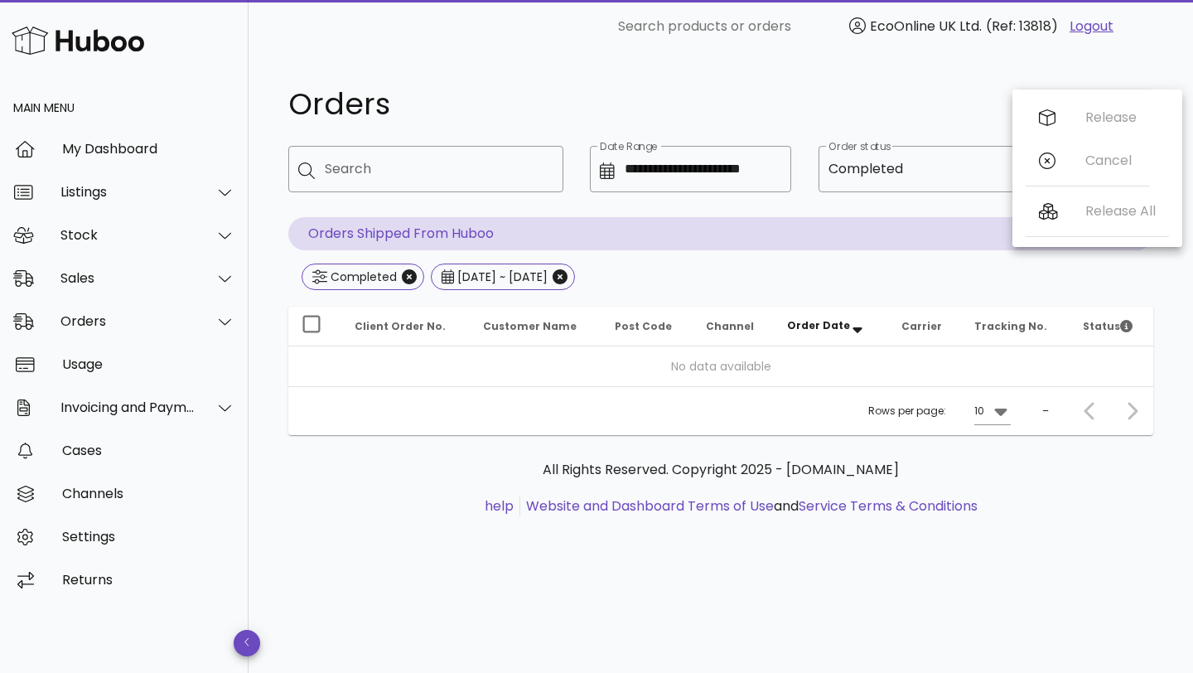
click at [1084, 68] on div "**********" at bounding box center [721, 311] width 944 height 516
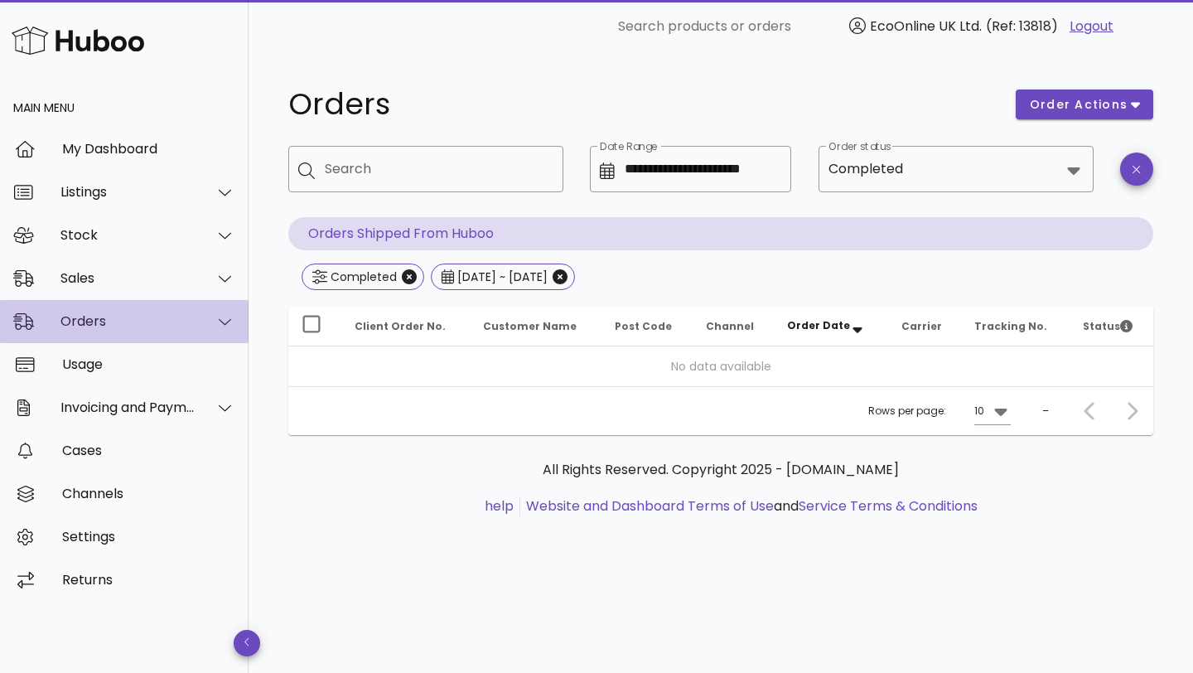
click at [101, 322] on div "Orders" at bounding box center [127, 321] width 135 height 16
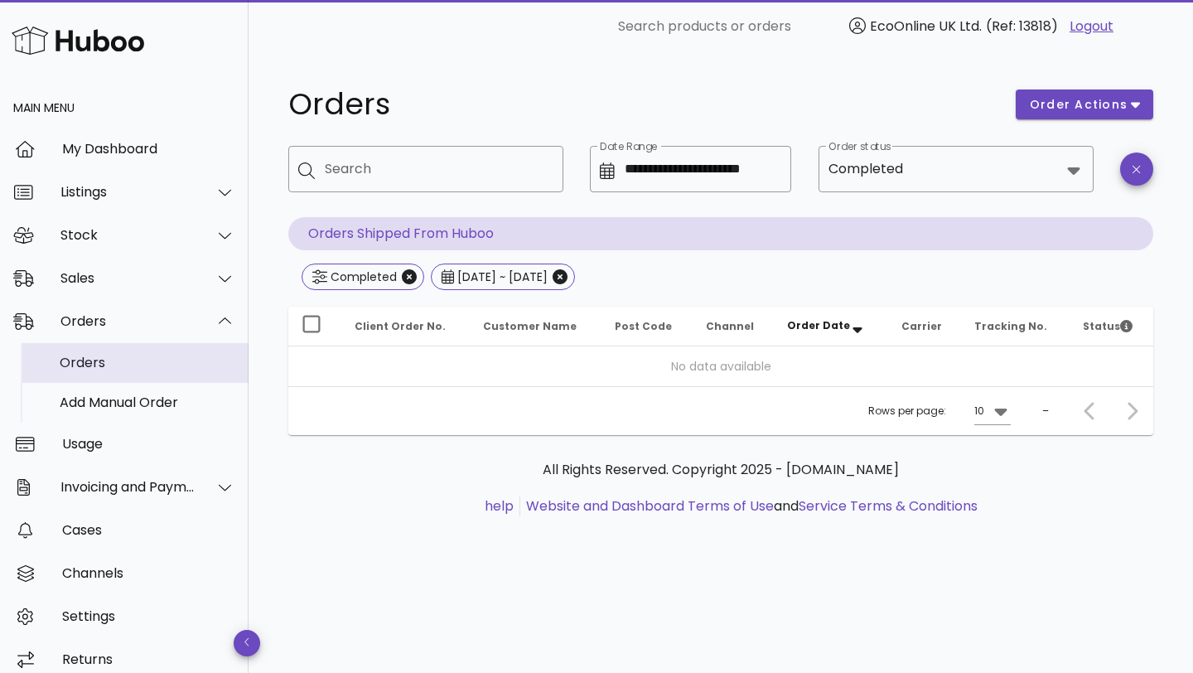
click at [118, 361] on div "Orders" at bounding box center [148, 363] width 176 height 16
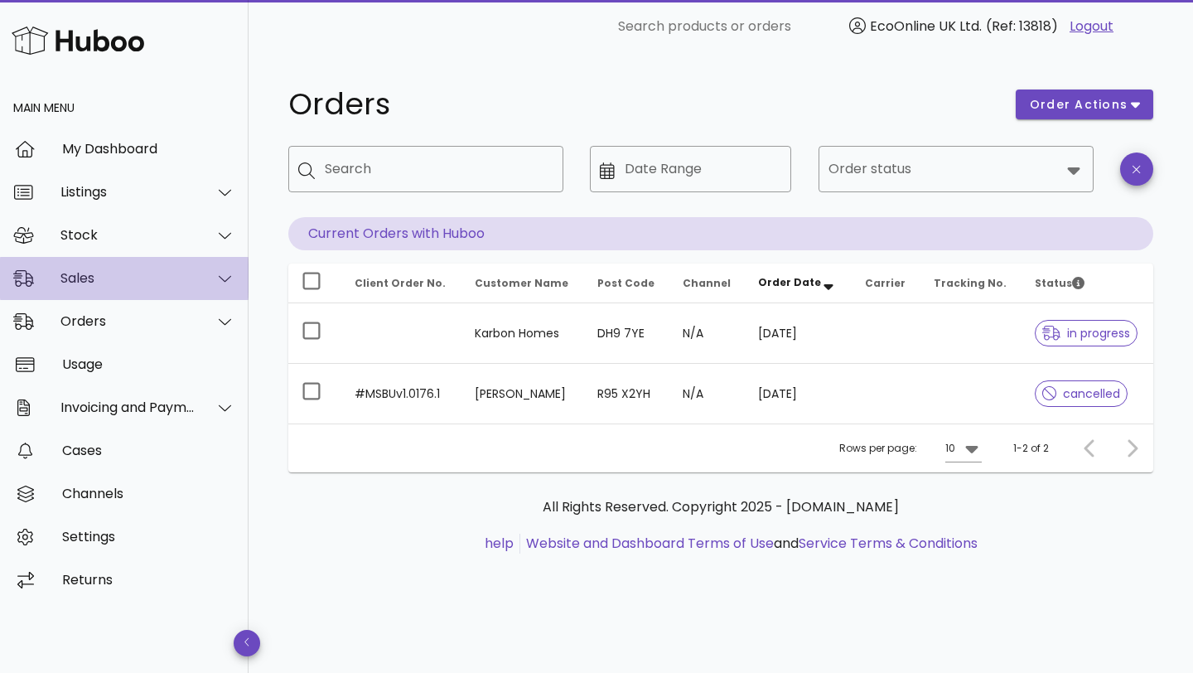
click at [143, 276] on div "Sales" at bounding box center [127, 278] width 135 height 16
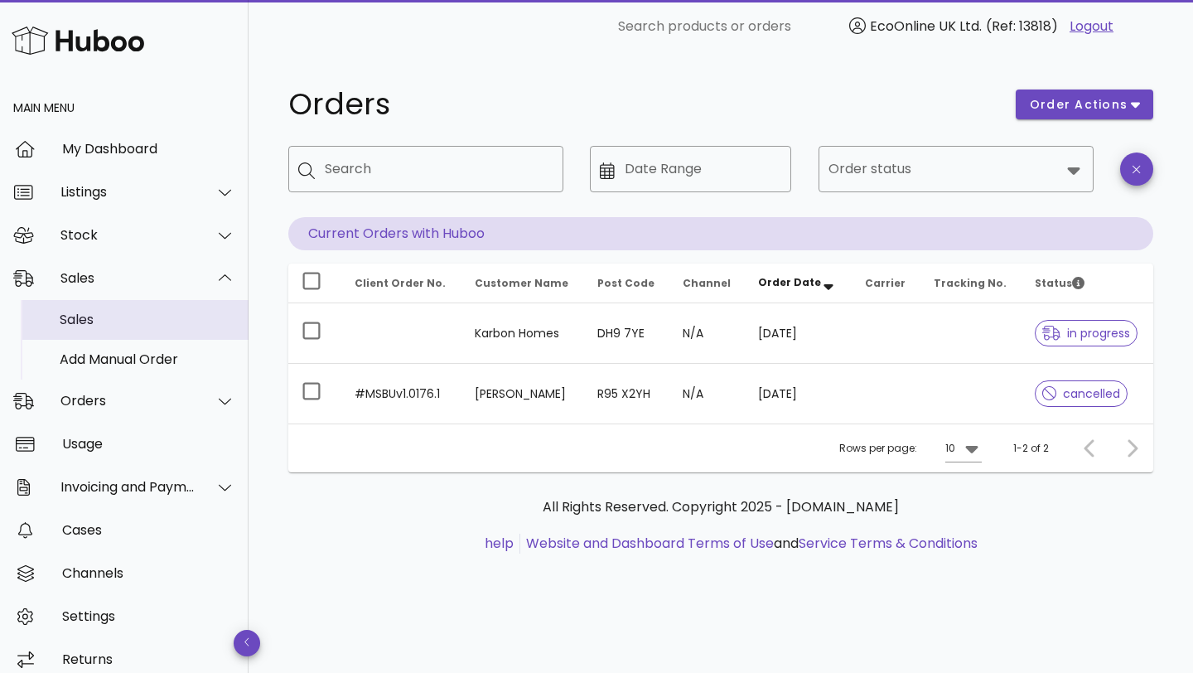
click at [146, 311] on div "Sales" at bounding box center [148, 320] width 176 height 36
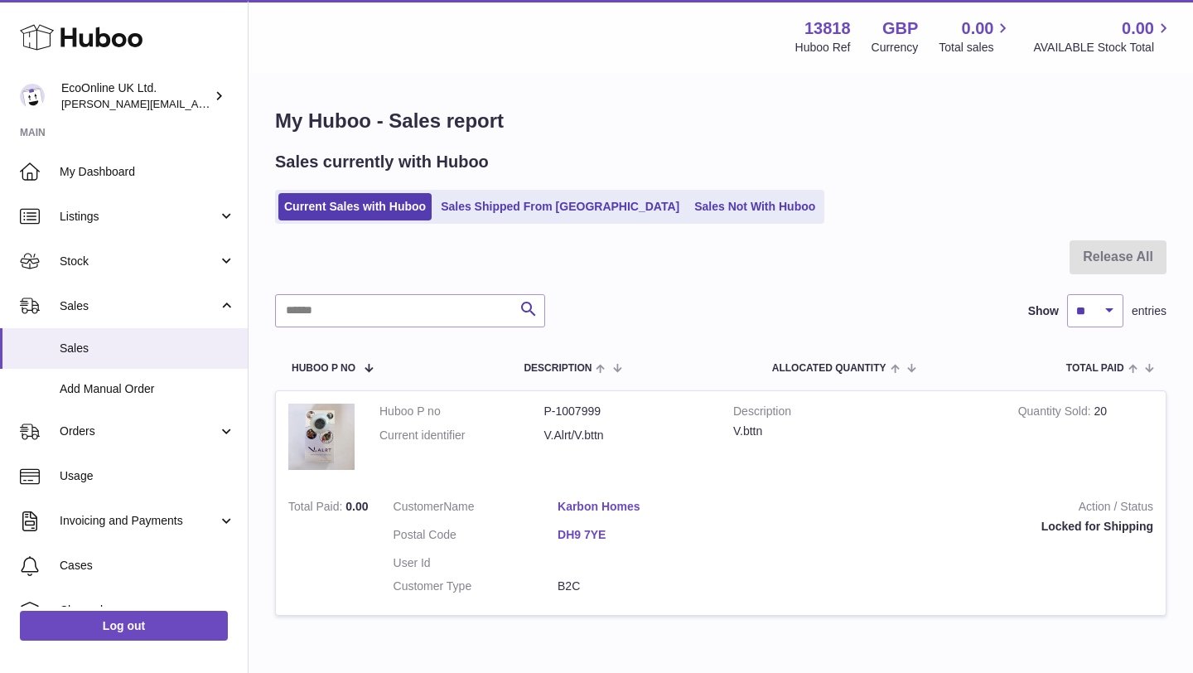
click at [482, 220] on ul "Current Sales with Huboo Sales Shipped From [GEOGRAPHIC_DATA] Sales Not With Hu…" at bounding box center [549, 207] width 549 height 34
click at [511, 197] on link "Sales Shipped From [GEOGRAPHIC_DATA]" at bounding box center [560, 206] width 250 height 27
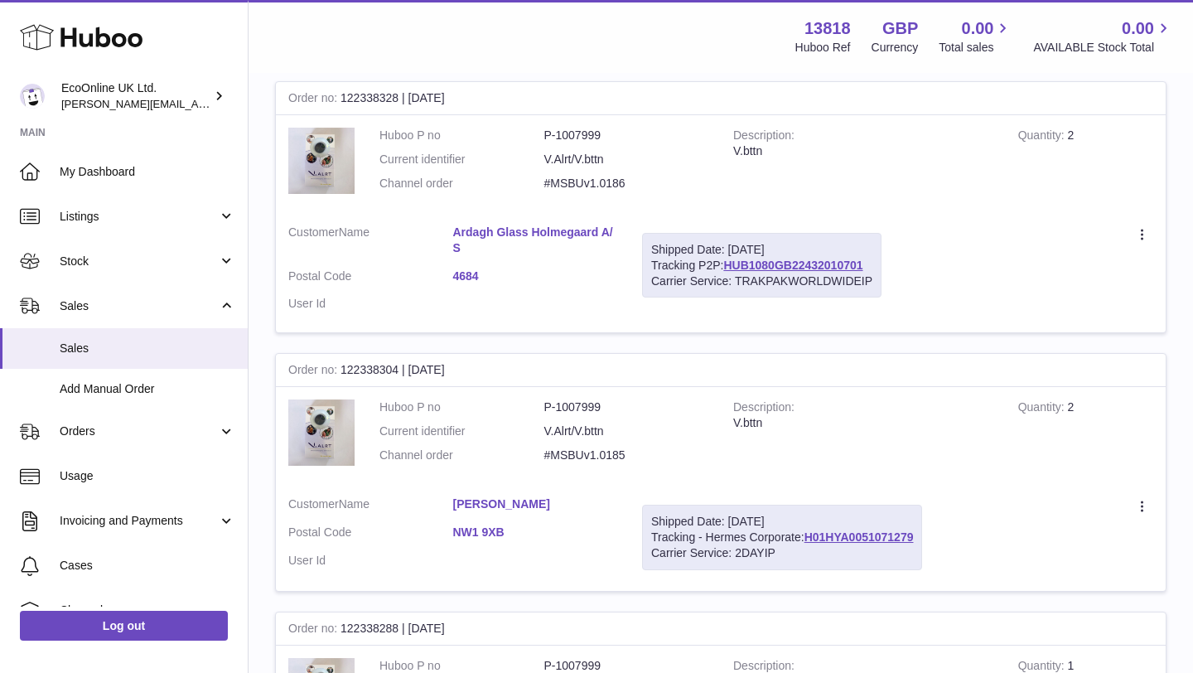
scroll to position [2455, 0]
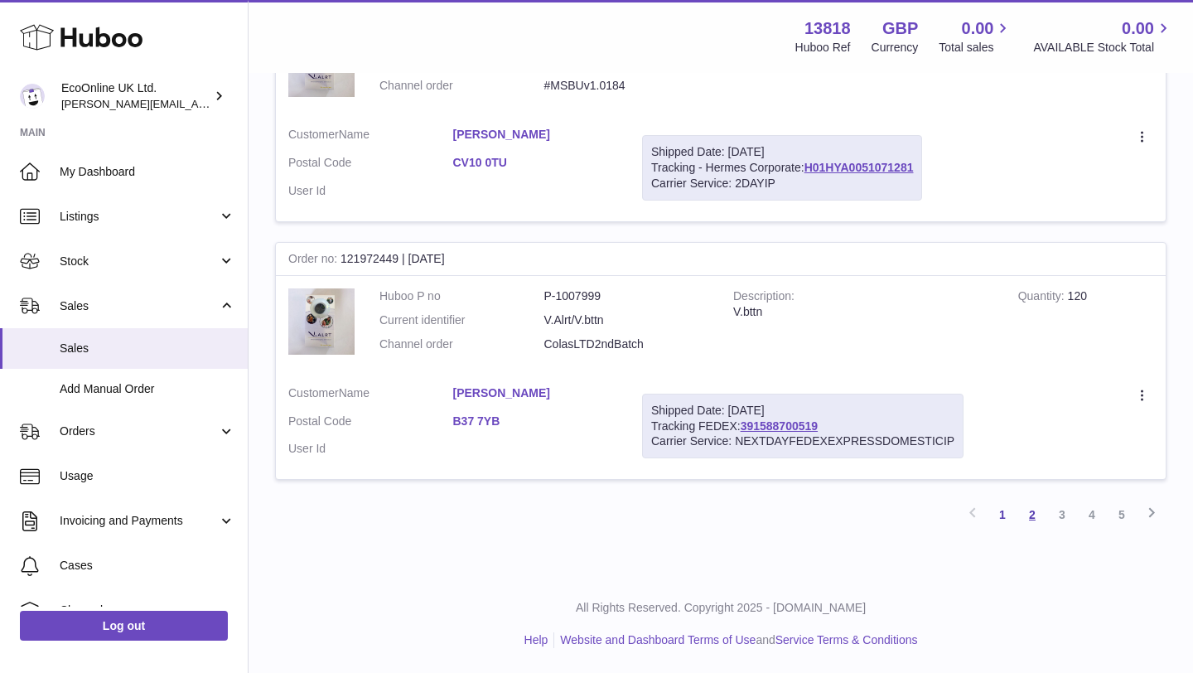
click at [1027, 514] on link "2" at bounding box center [1032, 515] width 30 height 30
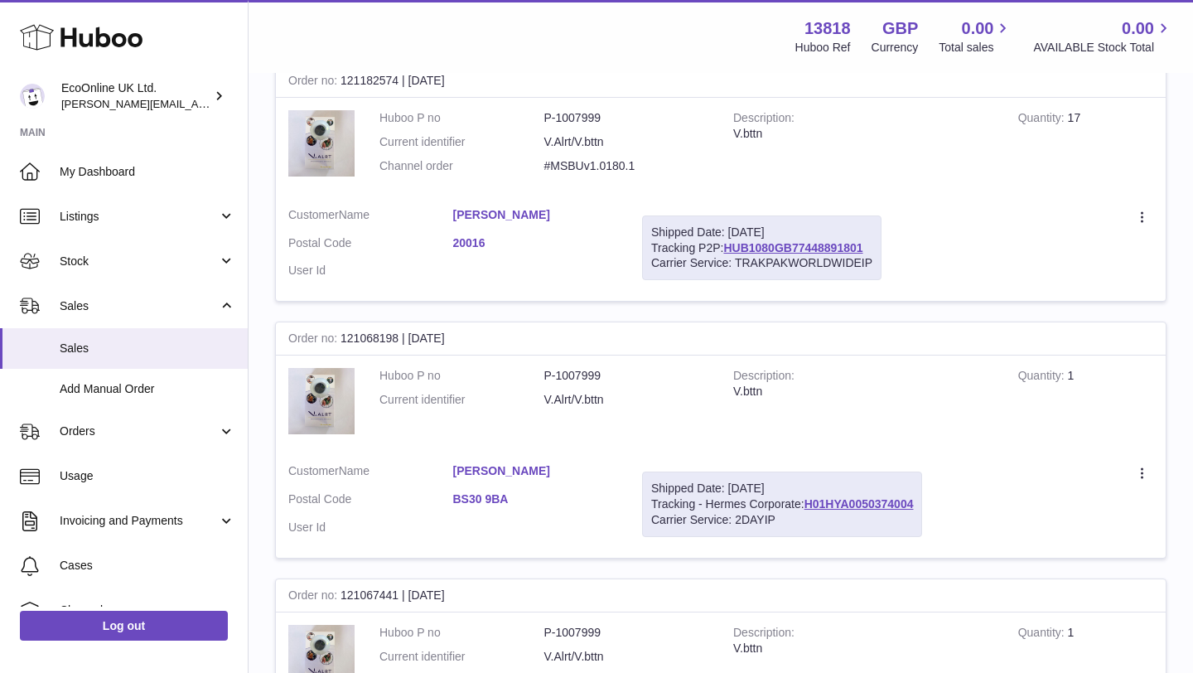
scroll to position [1562, 0]
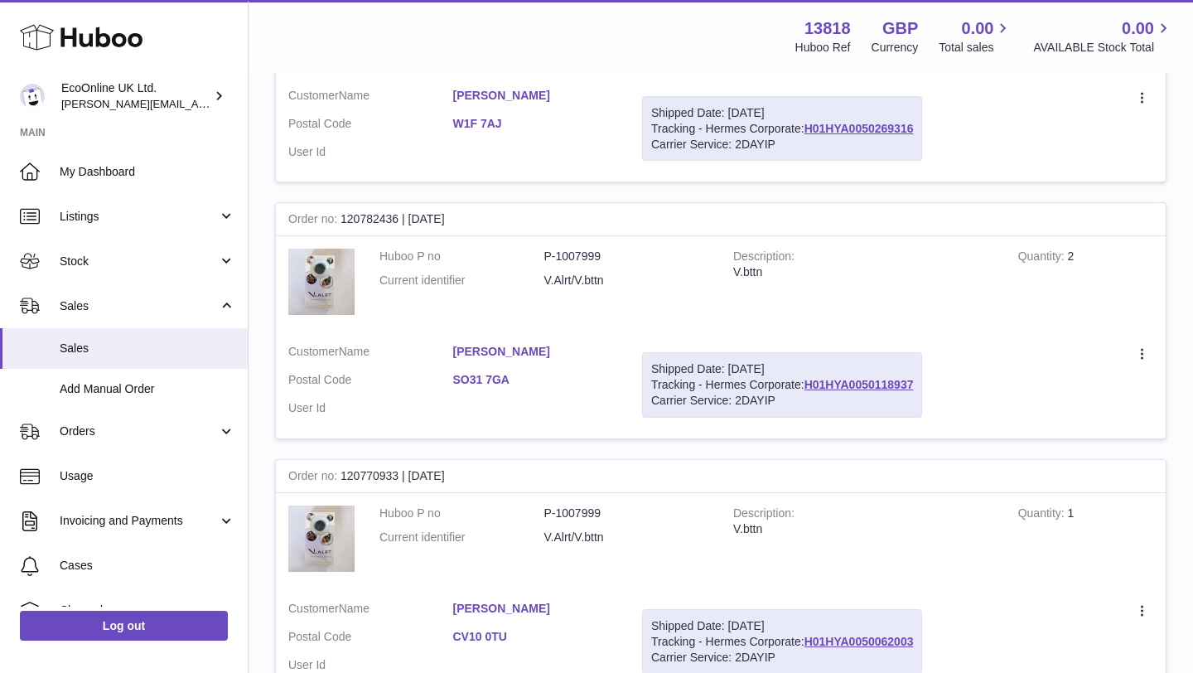
click at [799, 270] on div "V.bttn" at bounding box center [863, 272] width 260 height 16
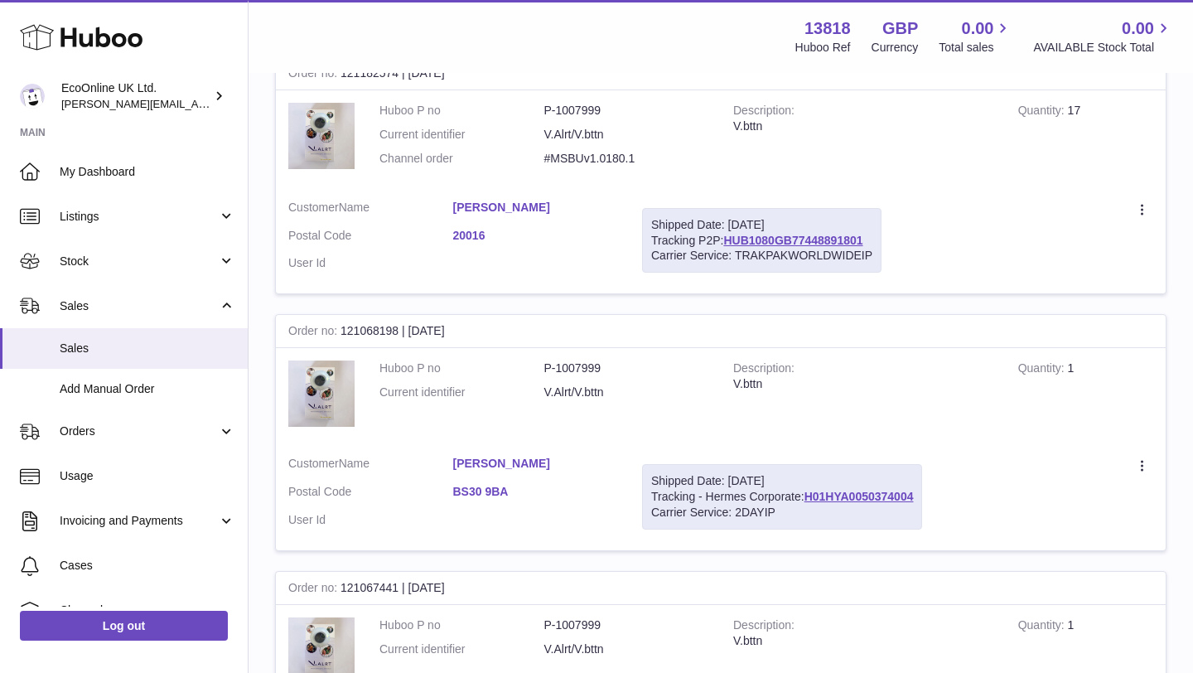
scroll to position [1587, 0]
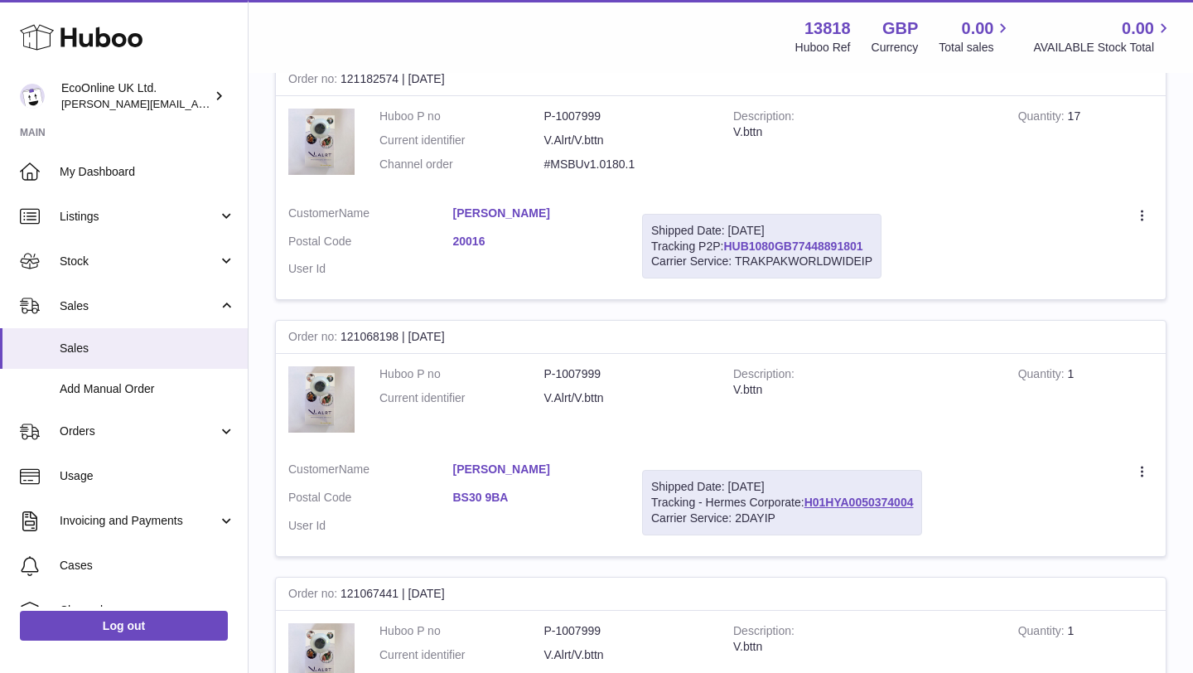
click at [796, 239] on link "HUB1080GB77448891801" at bounding box center [792, 245] width 139 height 13
click at [496, 210] on link "[PERSON_NAME]" at bounding box center [535, 213] width 165 height 16
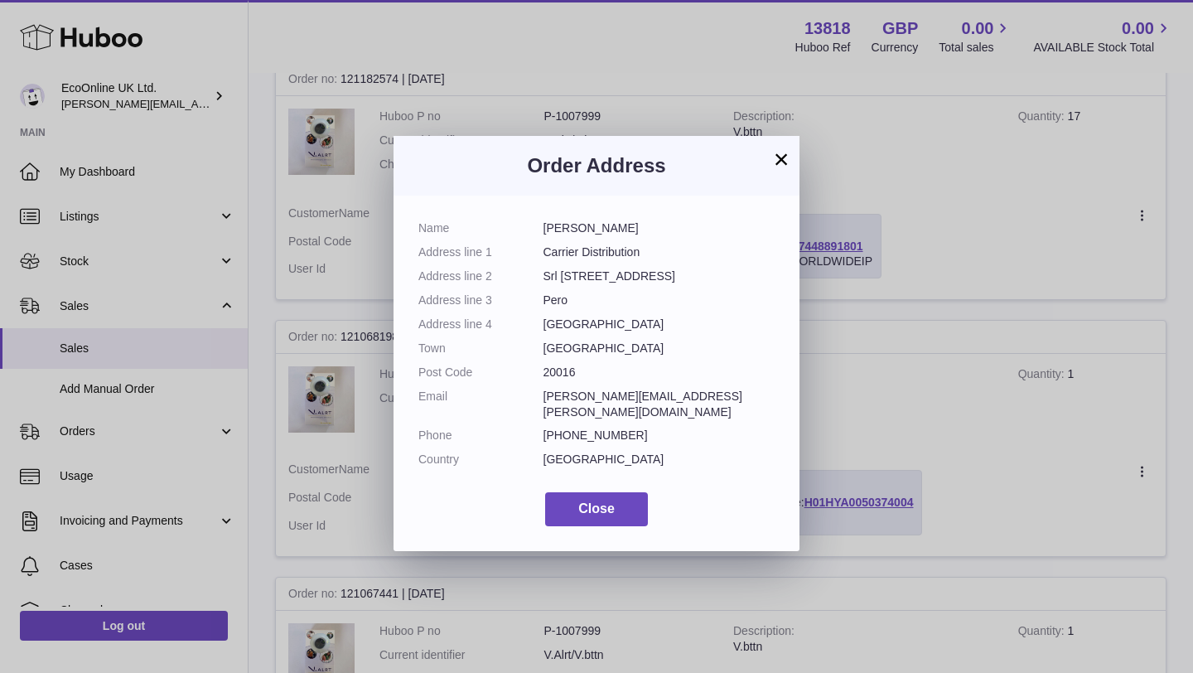
click at [544, 400] on dd "[PERSON_NAME][EMAIL_ADDRESS][PERSON_NAME][DOMAIN_NAME]" at bounding box center [659, 404] width 232 height 31
click at [770, 153] on h3 "Order Address" at bounding box center [596, 165] width 356 height 27
click at [781, 157] on button "×" at bounding box center [781, 159] width 20 height 20
